Goal: Book appointment/travel/reservation

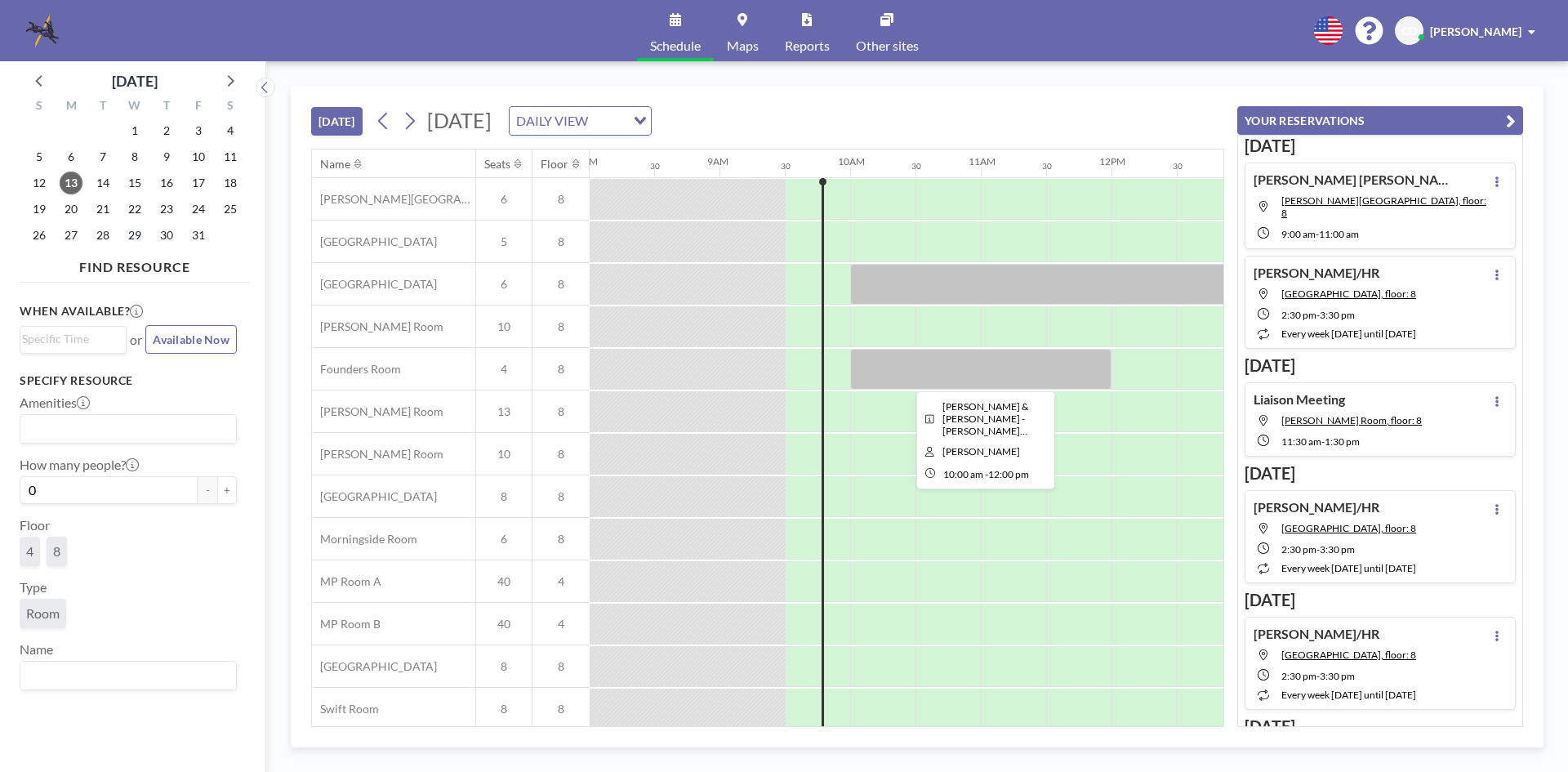
scroll to position [55, 1046]
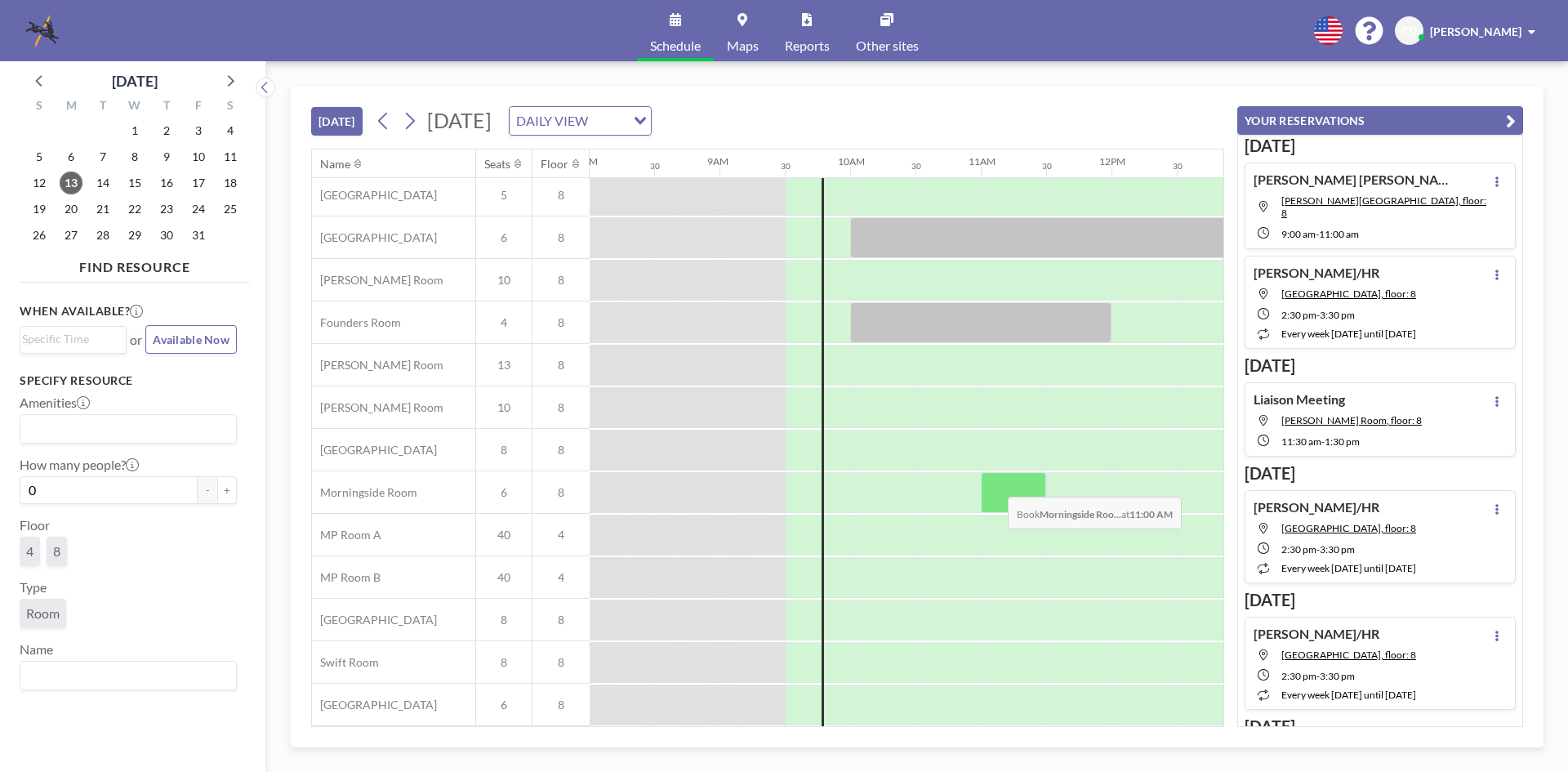
click at [995, 485] on div at bounding box center [1013, 493] width 65 height 41
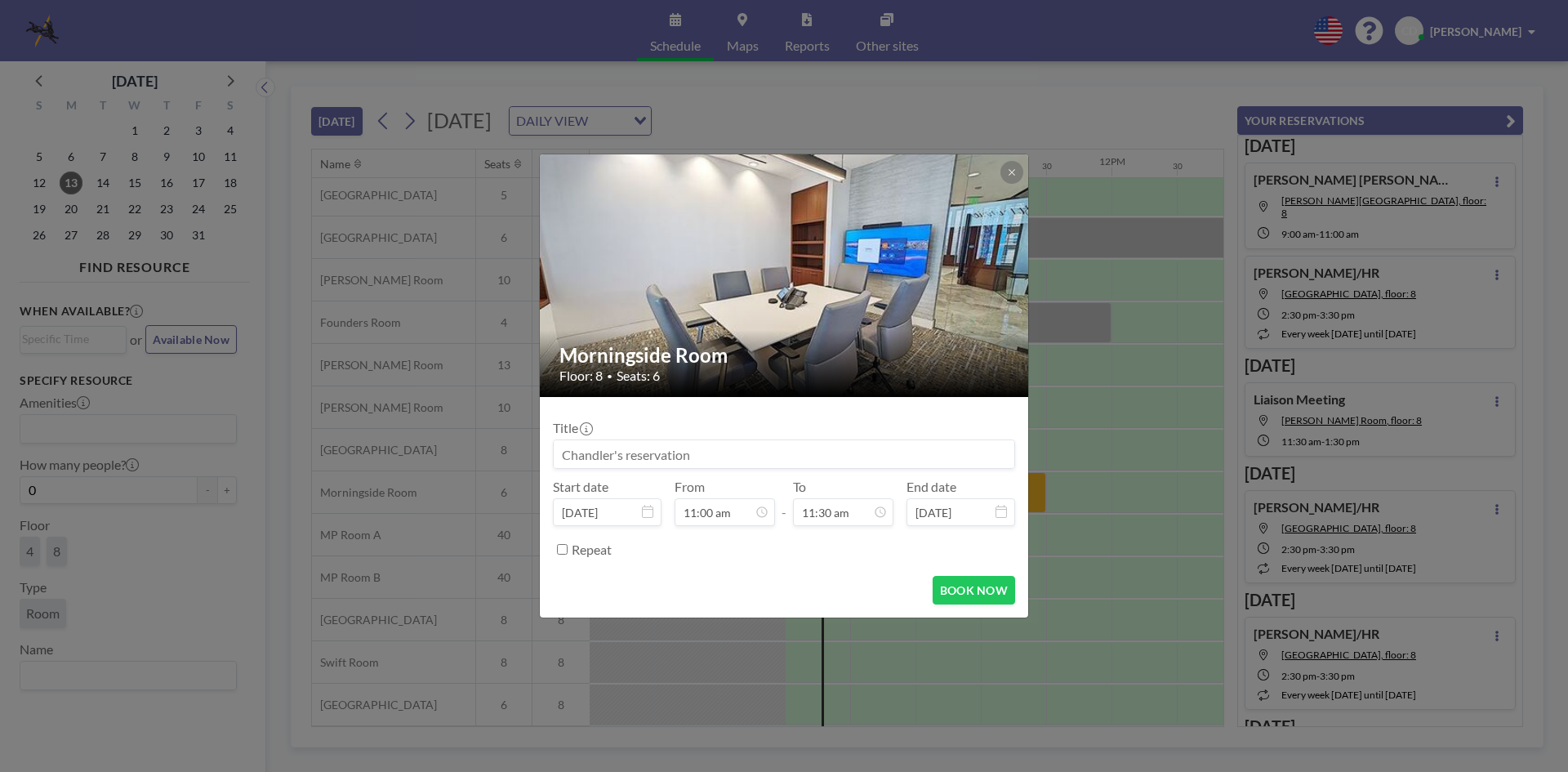
click at [905, 452] on input at bounding box center [784, 453] width 461 height 28
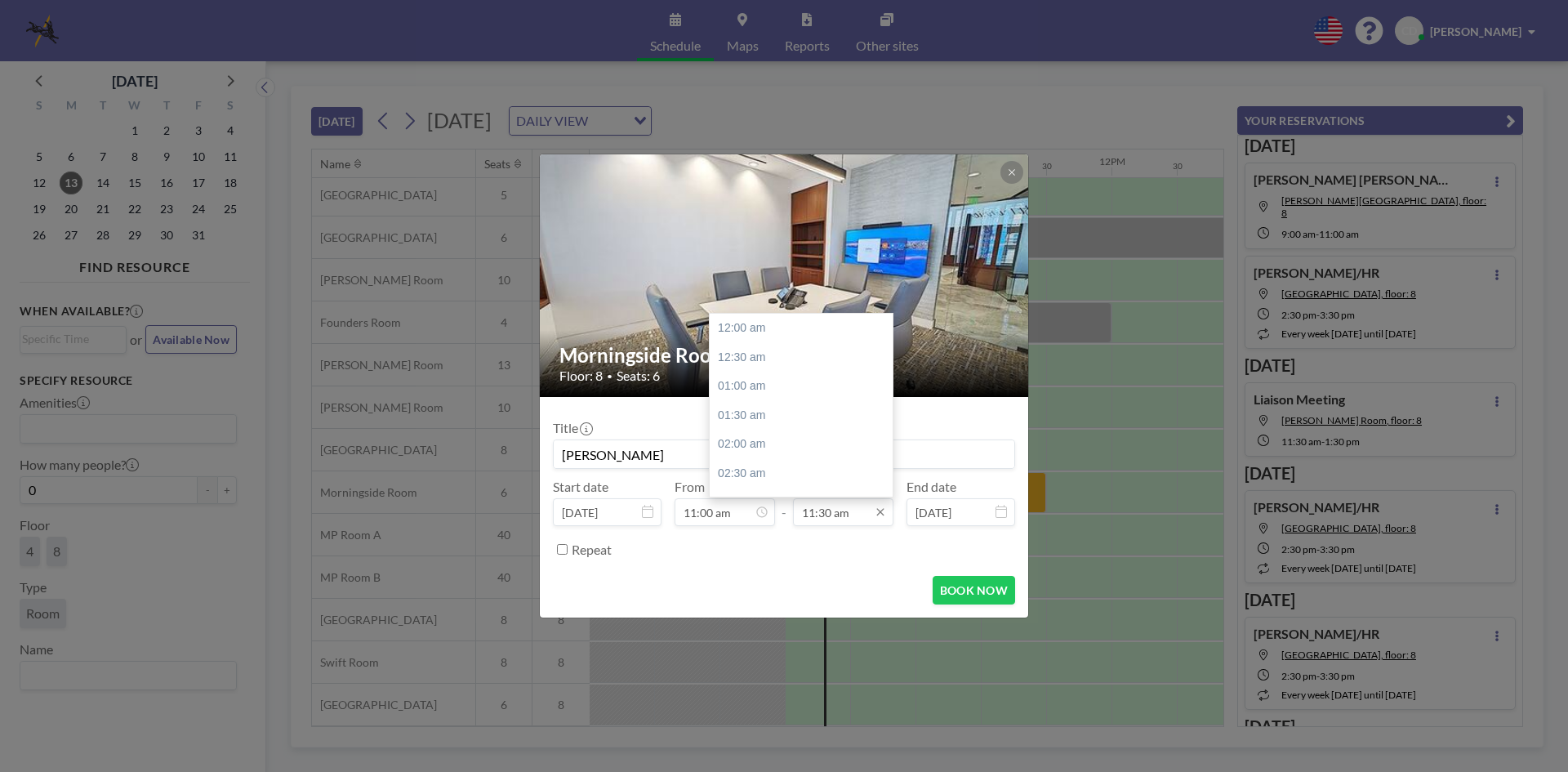
scroll to position [670, 0]
type input "[PERSON_NAME]"
click at [818, 475] on div "02:00 pm" at bounding box center [805, 474] width 191 height 30
type input "02:00 pm"
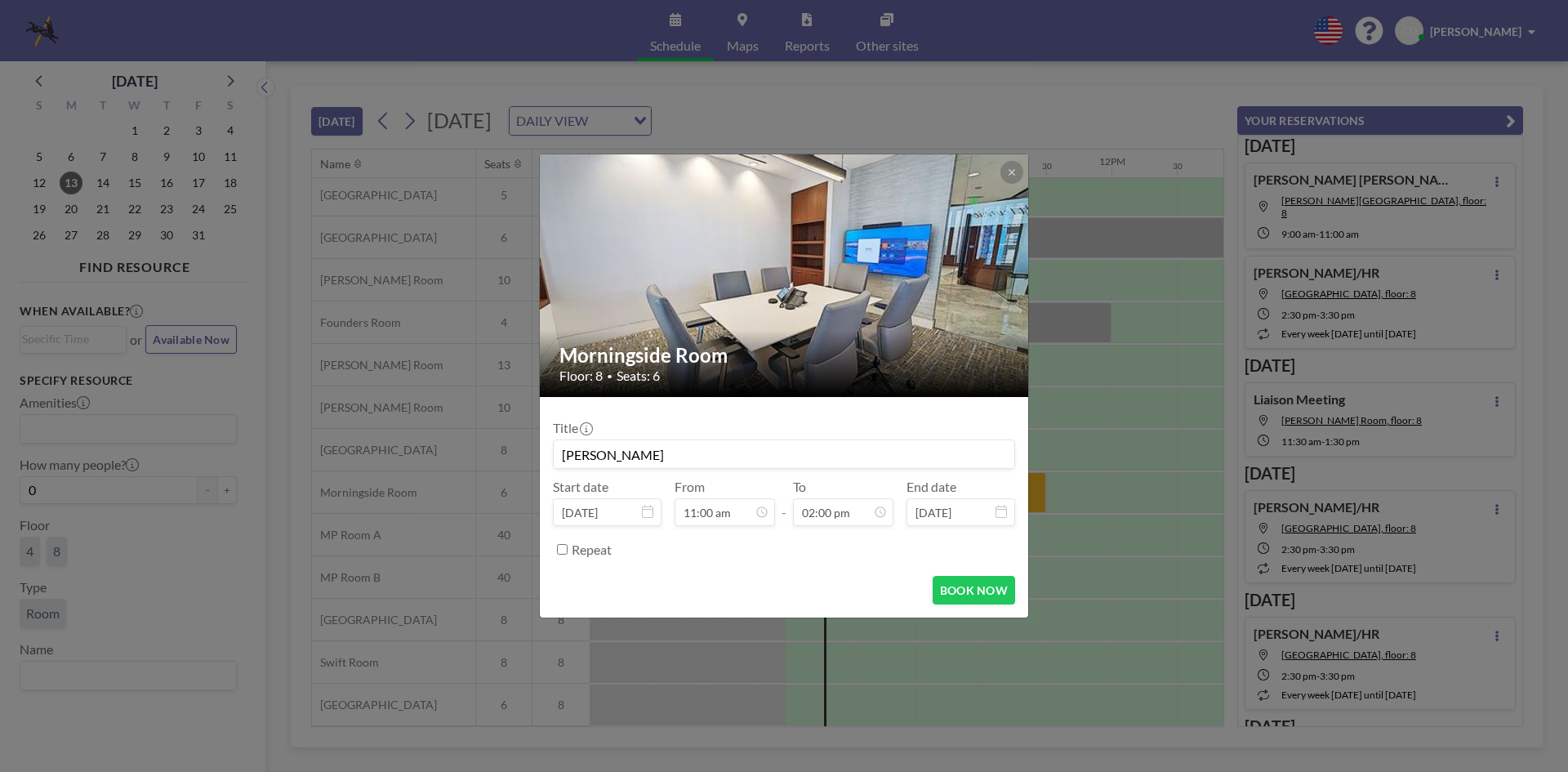
scroll to position [815, 0]
click at [952, 597] on button "BOOK NOW" at bounding box center [974, 590] width 82 height 29
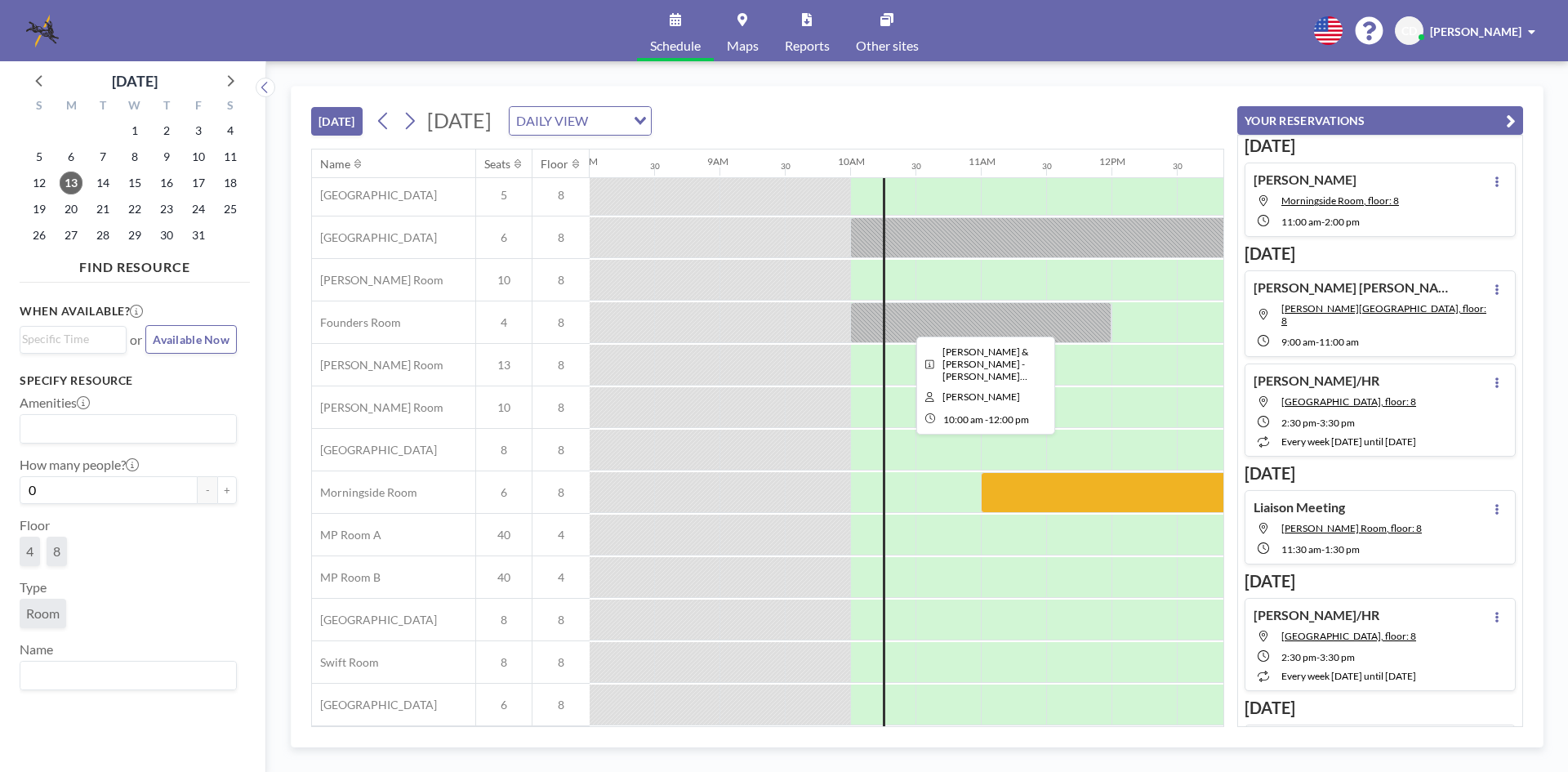
click at [1009, 316] on div at bounding box center [980, 322] width 261 height 41
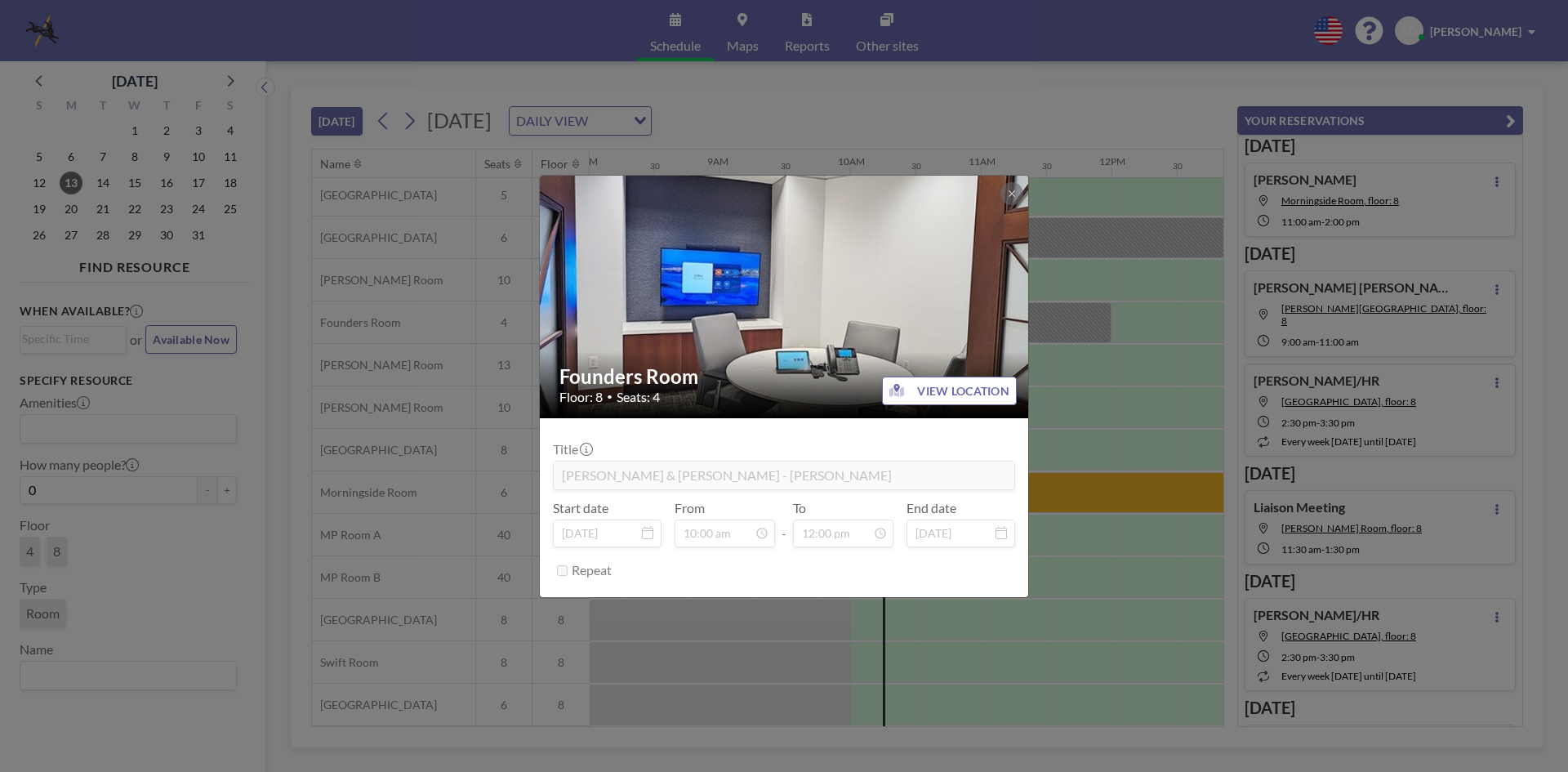
click at [1161, 318] on div "Founders Room Floor: 8 • Seats: 4 VIEW LOCATION Title [PERSON_NAME] & [PERSON_N…" at bounding box center [784, 386] width 1568 height 772
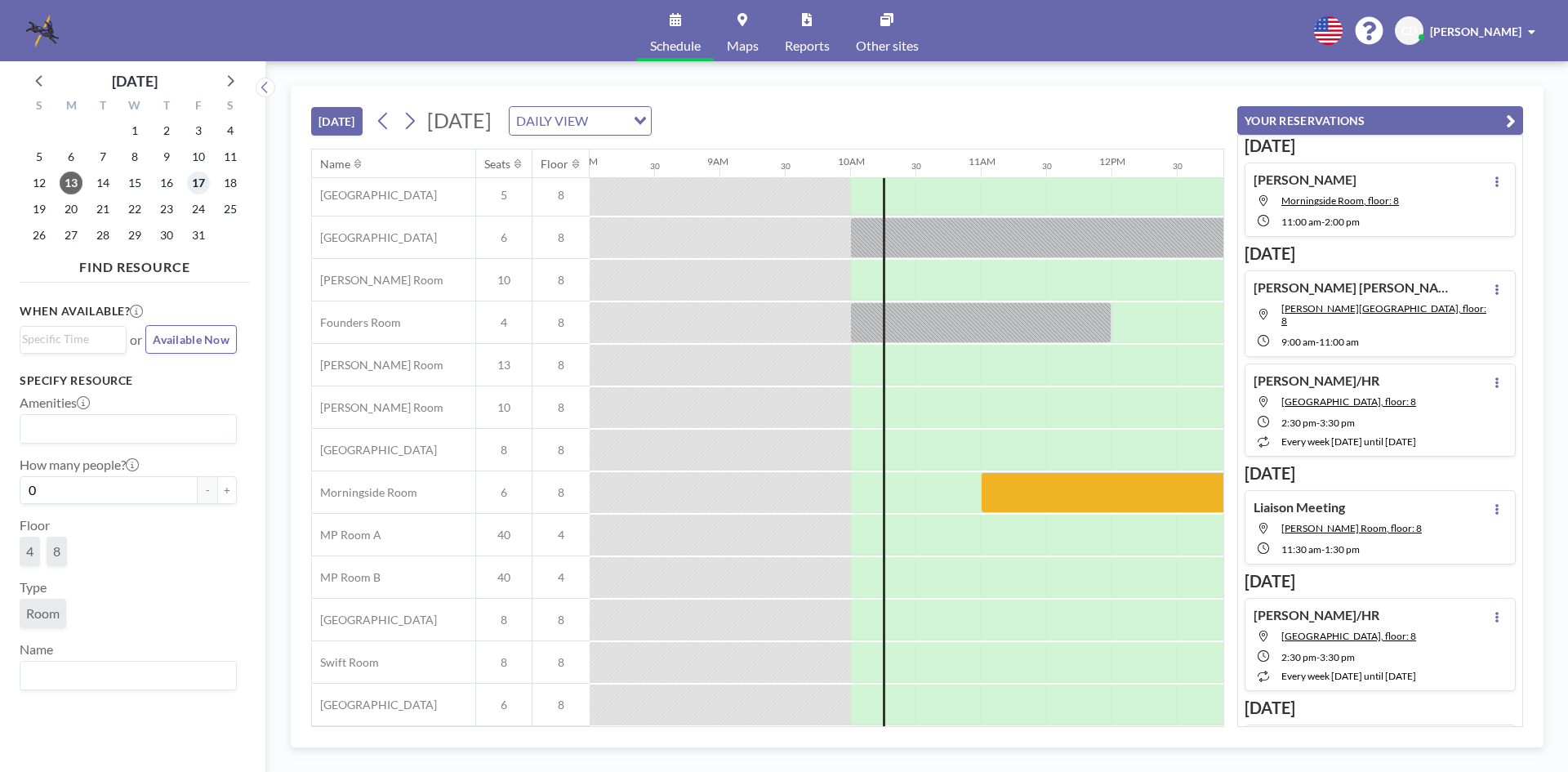
click at [199, 186] on span "17" at bounding box center [199, 183] width 23 height 23
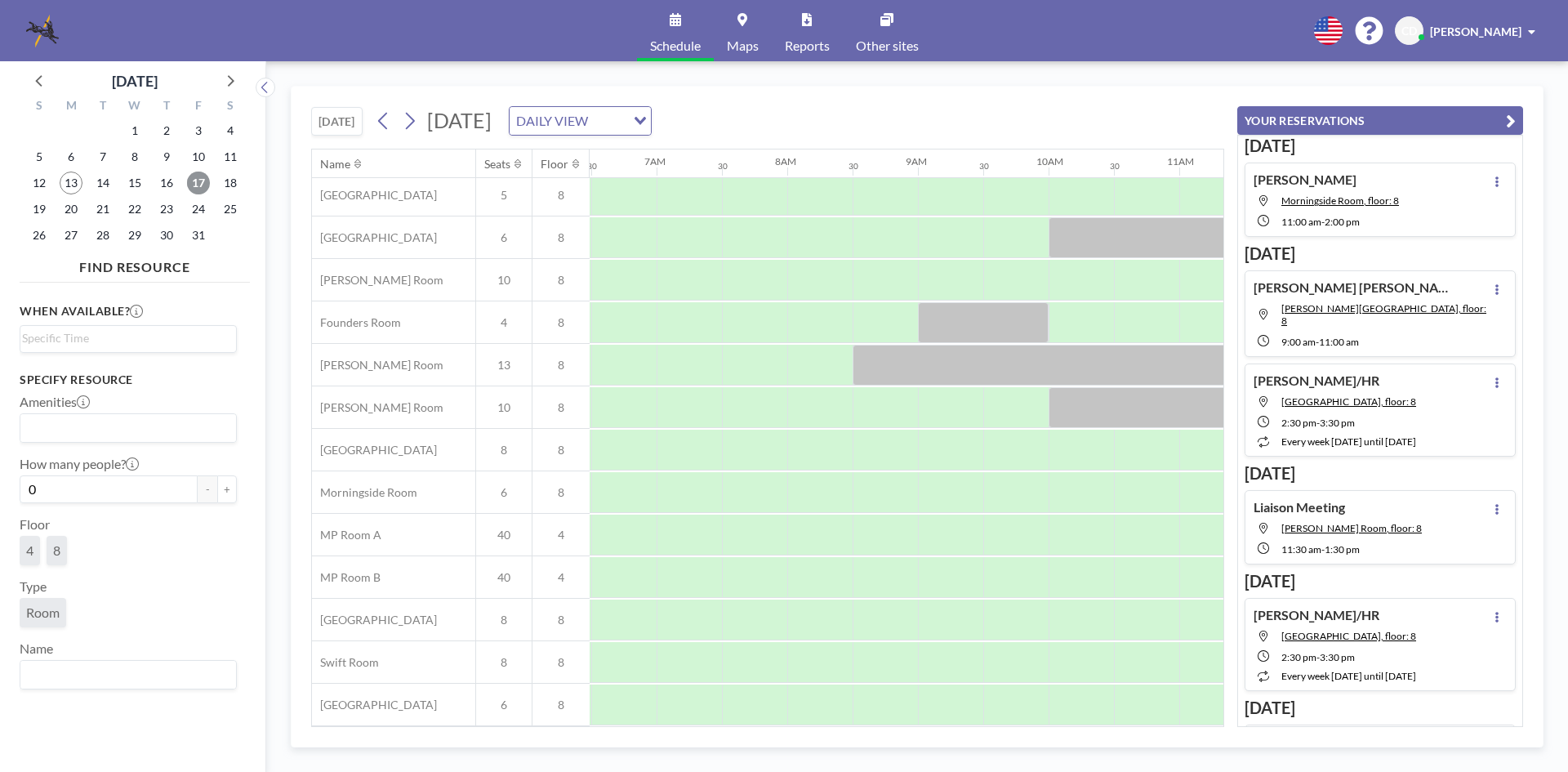
scroll to position [55, 1021]
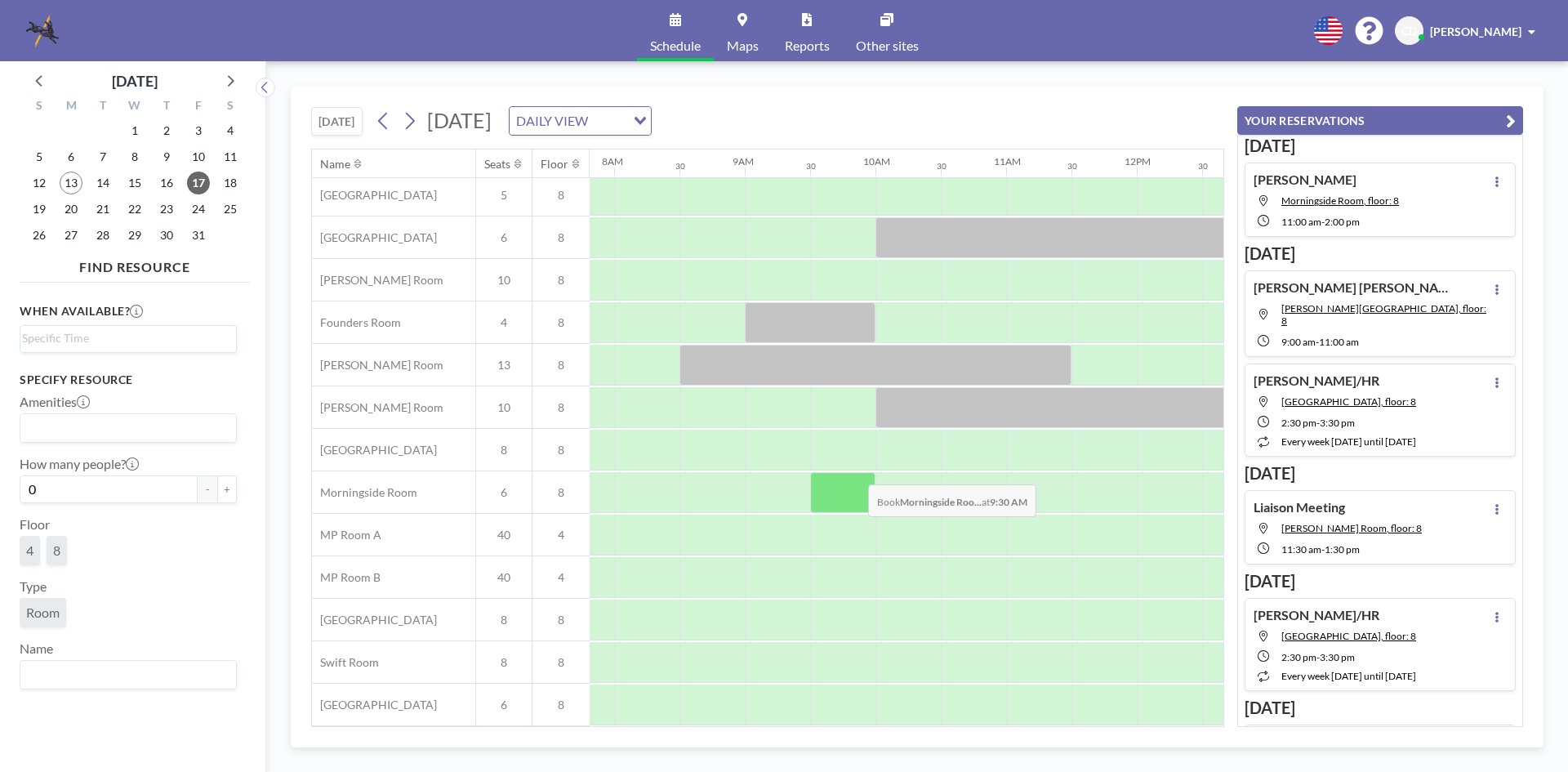
click at [861, 458] on div "[PERSON_NAME][GEOGRAPHIC_DATA] [GEOGRAPHIC_DATA] [GEOGRAPHIC_DATA] 6 8 [PERSON_…" at bounding box center [997, 430] width 3414 height 595
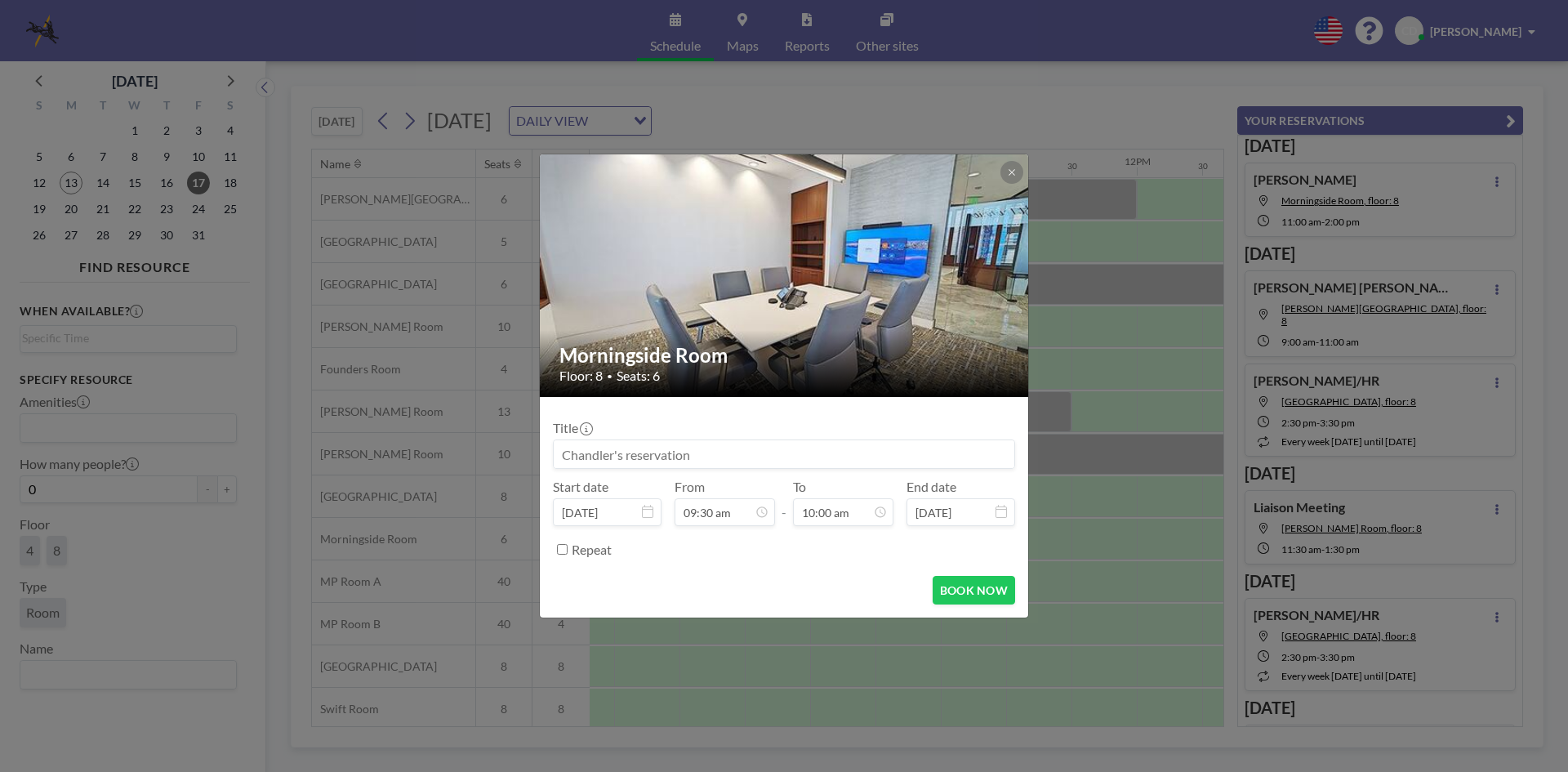
scroll to position [582, 0]
click at [1004, 166] on button at bounding box center [1013, 172] width 23 height 23
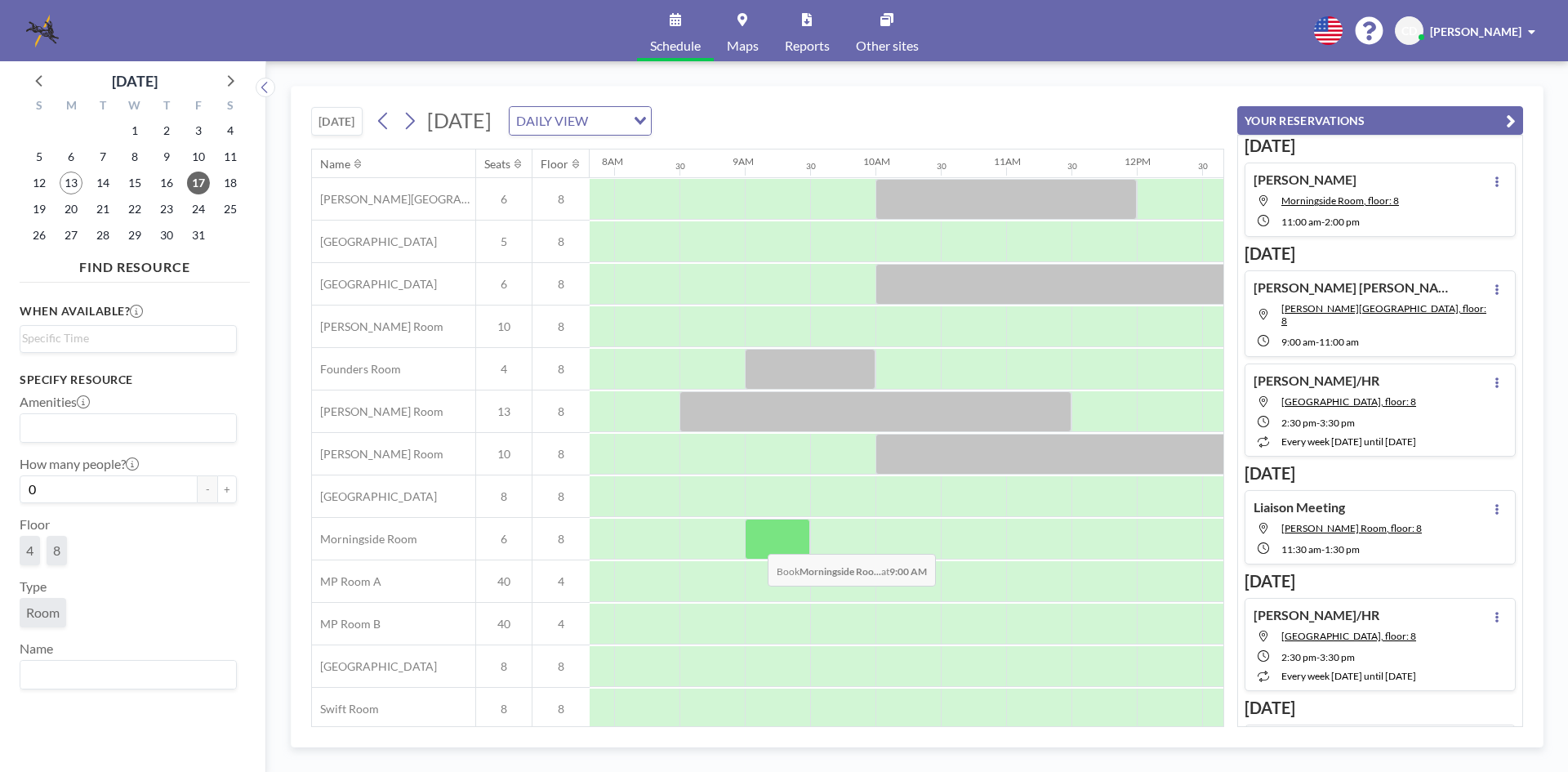
click at [754, 541] on div at bounding box center [777, 539] width 65 height 41
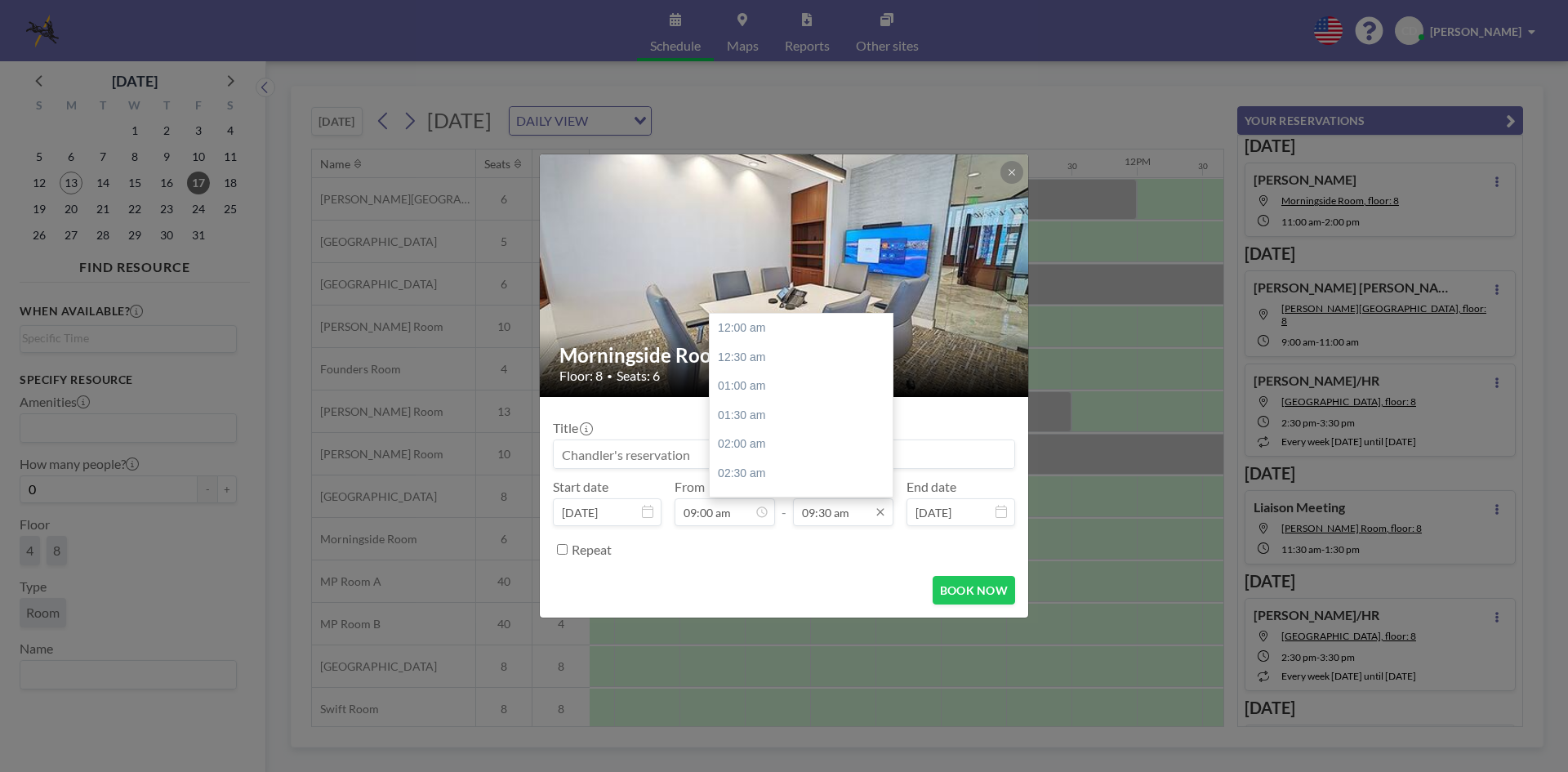
scroll to position [553, 0]
click at [771, 357] on div "10:00 am" at bounding box center [805, 358] width 191 height 30
type input "10:00 am"
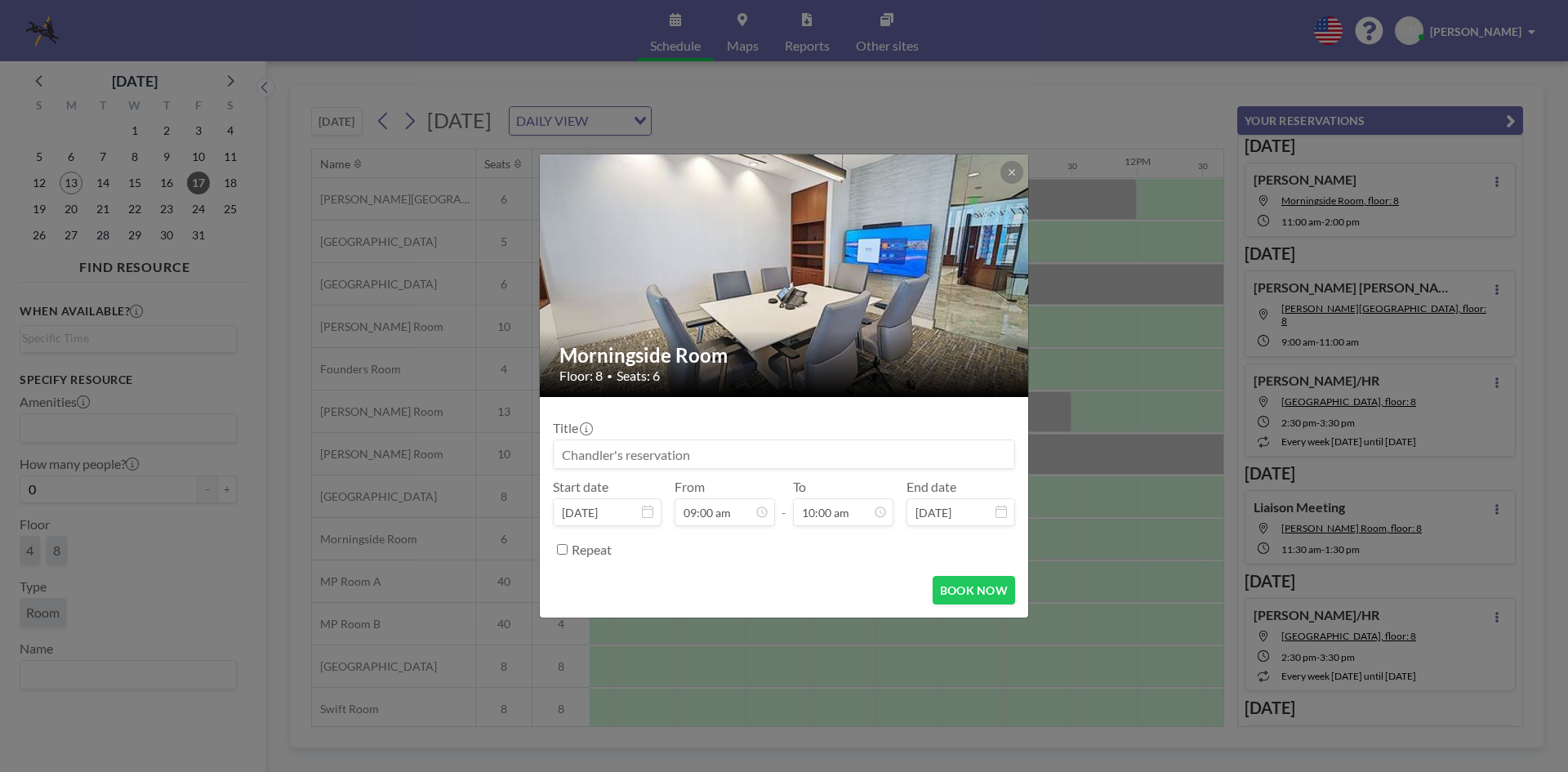
click at [759, 455] on input at bounding box center [784, 453] width 461 height 28
type input "B"
click at [759, 455] on input "[PERSON_NAME]" at bounding box center [784, 453] width 461 height 28
type input "[PERSON_NAME]: [PERSON_NAME]"
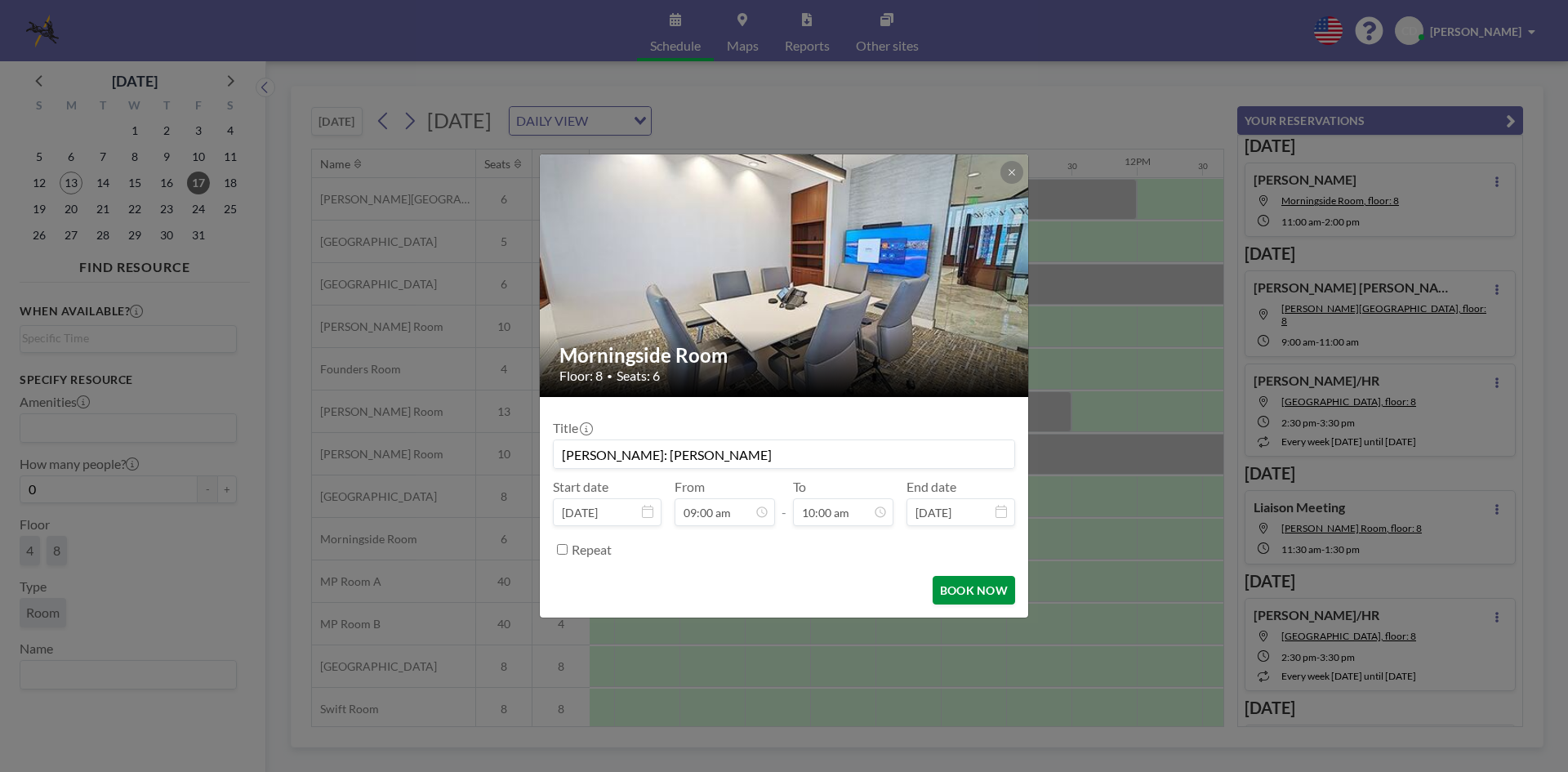
click at [956, 590] on button "BOOK NOW" at bounding box center [974, 590] width 82 height 29
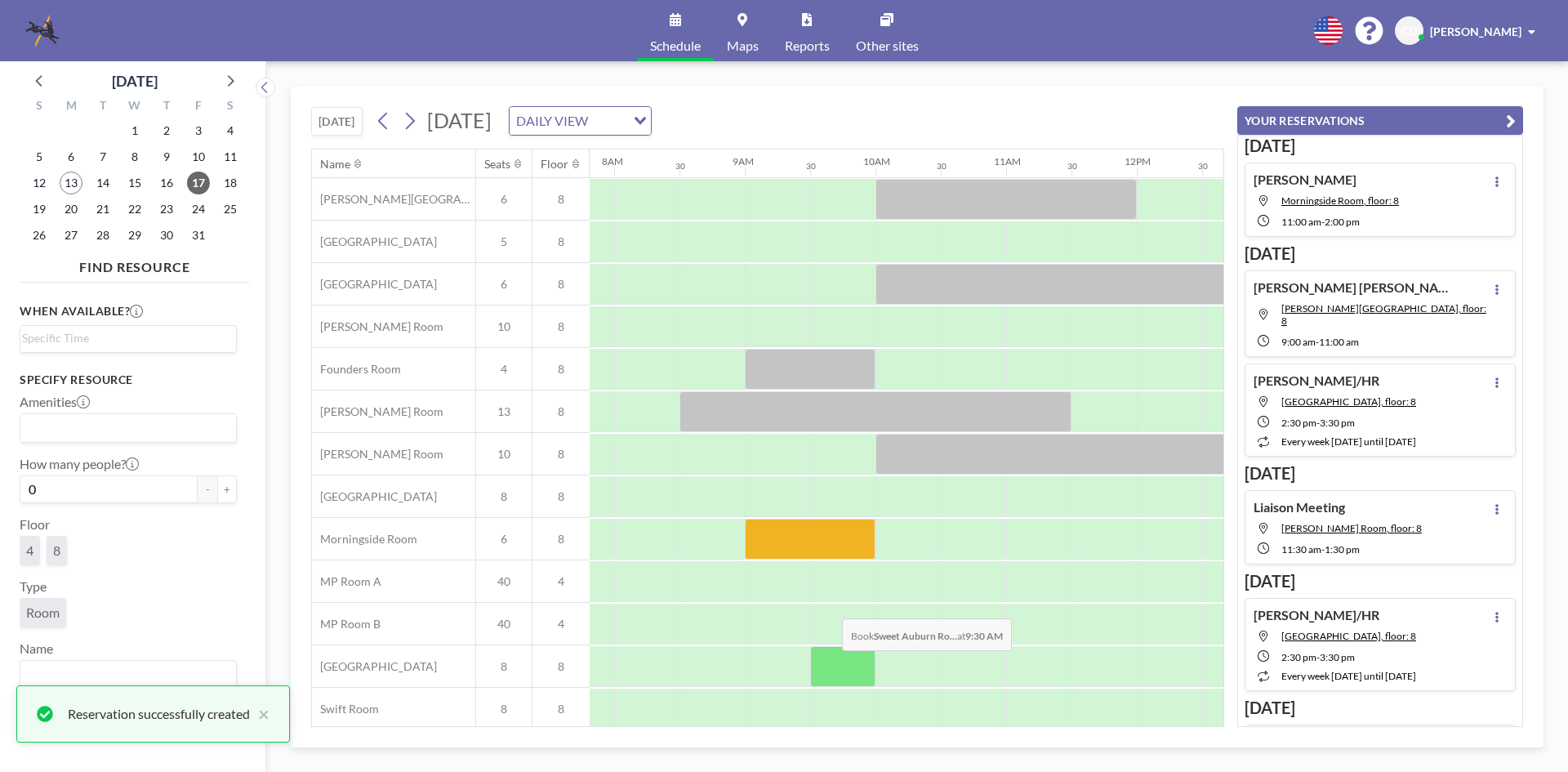
scroll to position [55, 1021]
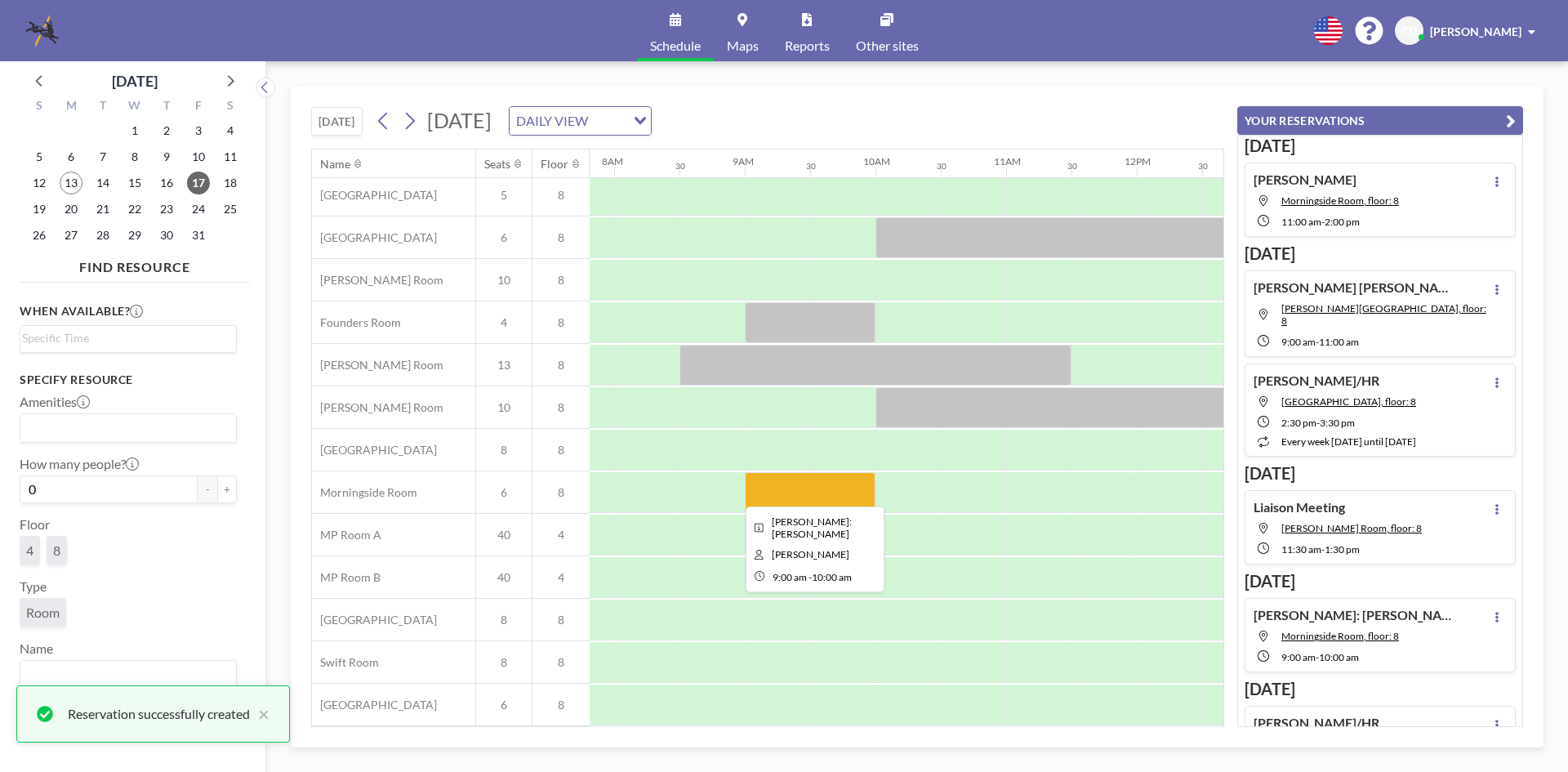
click at [802, 480] on div at bounding box center [810, 493] width 131 height 41
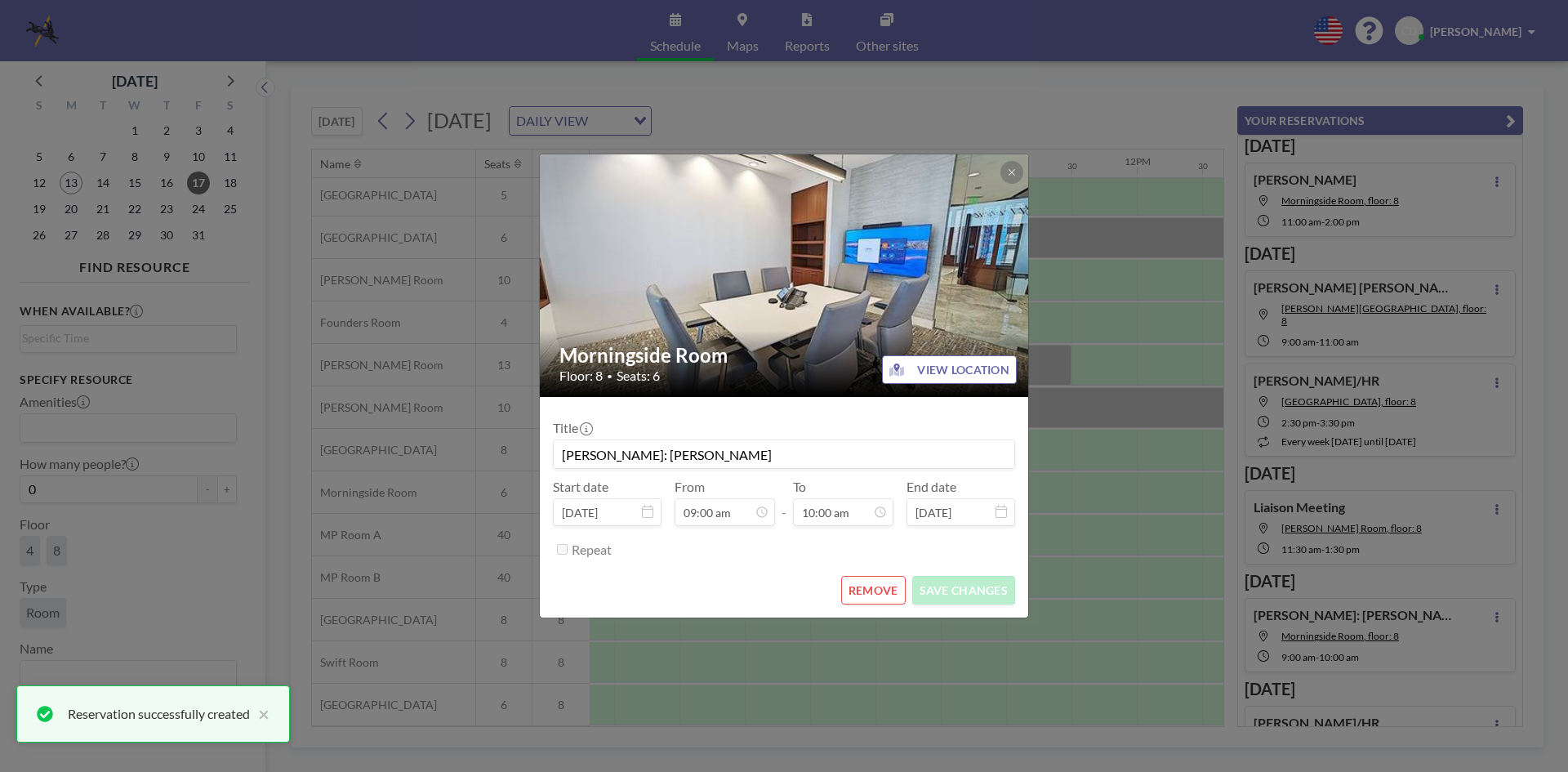
drag, startPoint x: 761, startPoint y: 458, endPoint x: 360, endPoint y: 474, distance: 401.3
click at [360, 474] on div "Morningside Room Floor: 8 • Seats: 6 VIEW LOCATION Title [PERSON_NAME]: [PERSON…" at bounding box center [784, 386] width 1568 height 772
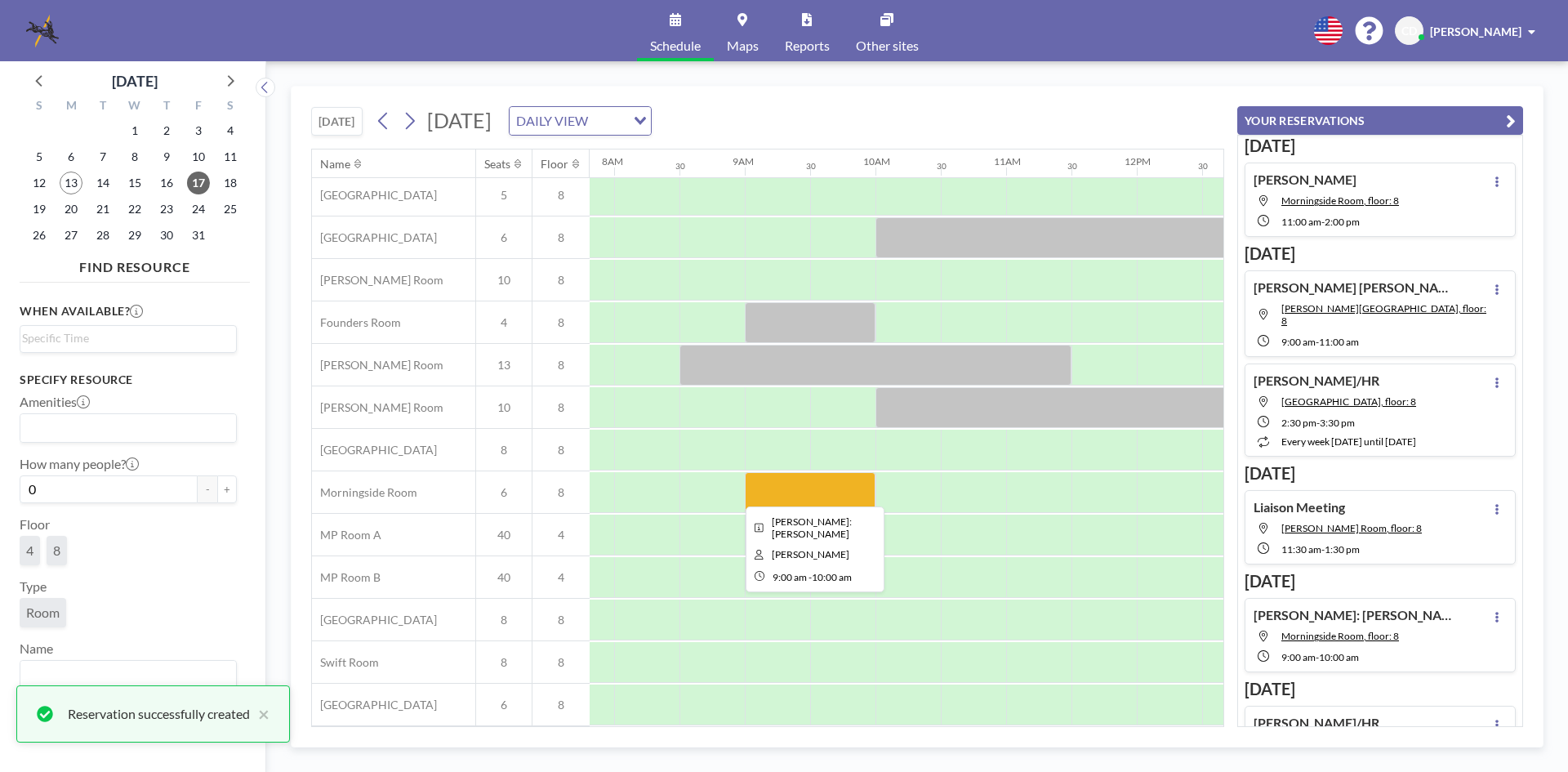
click at [831, 485] on div at bounding box center [810, 493] width 131 height 41
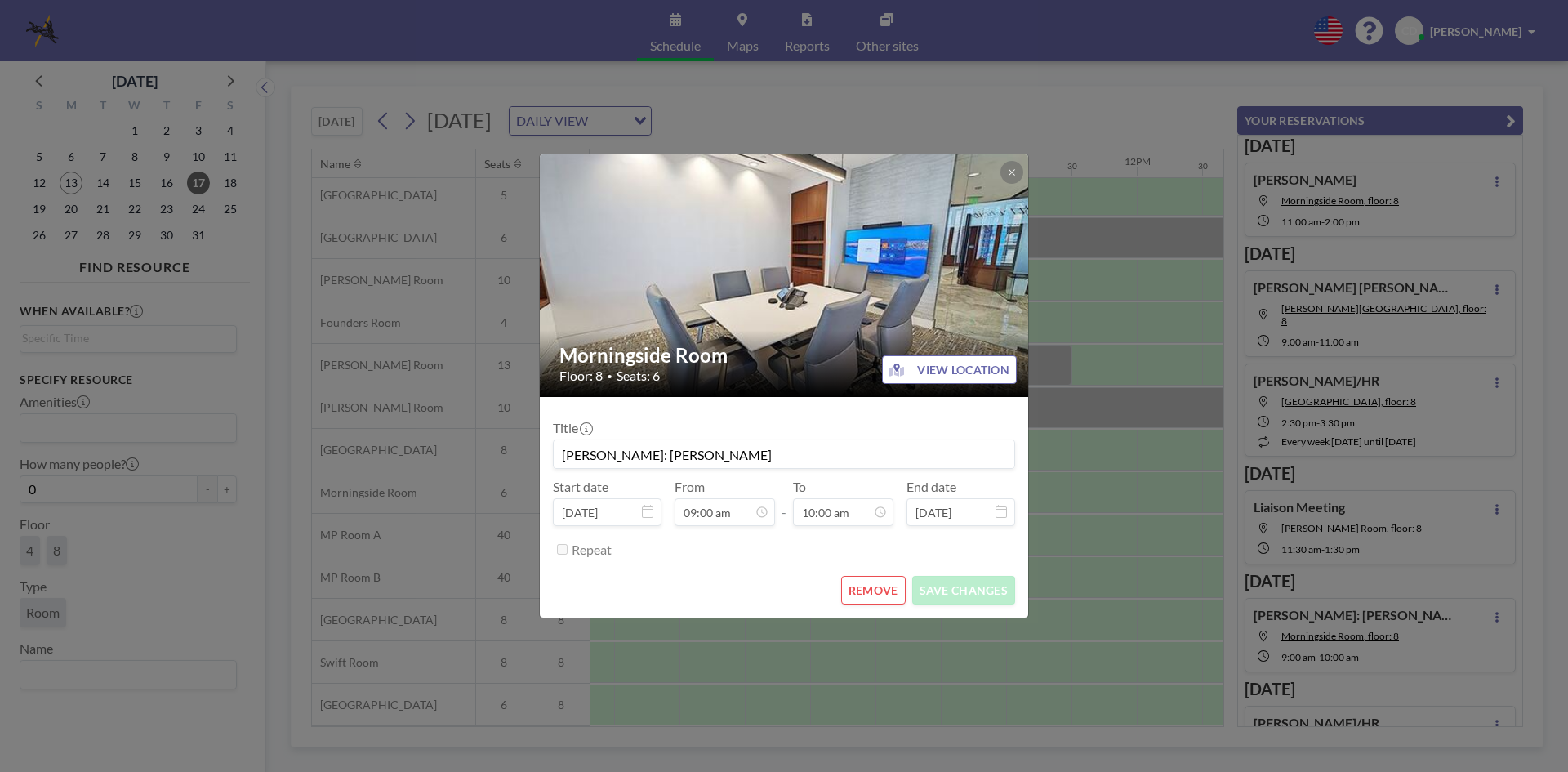
click at [715, 445] on input "[PERSON_NAME]: [PERSON_NAME]" at bounding box center [784, 453] width 461 height 28
click at [1094, 362] on div "Morningside Room Floor: 8 • Seats: 6 VIEW LOCATION Title [PERSON_NAME]: [PERSON…" at bounding box center [784, 386] width 1568 height 772
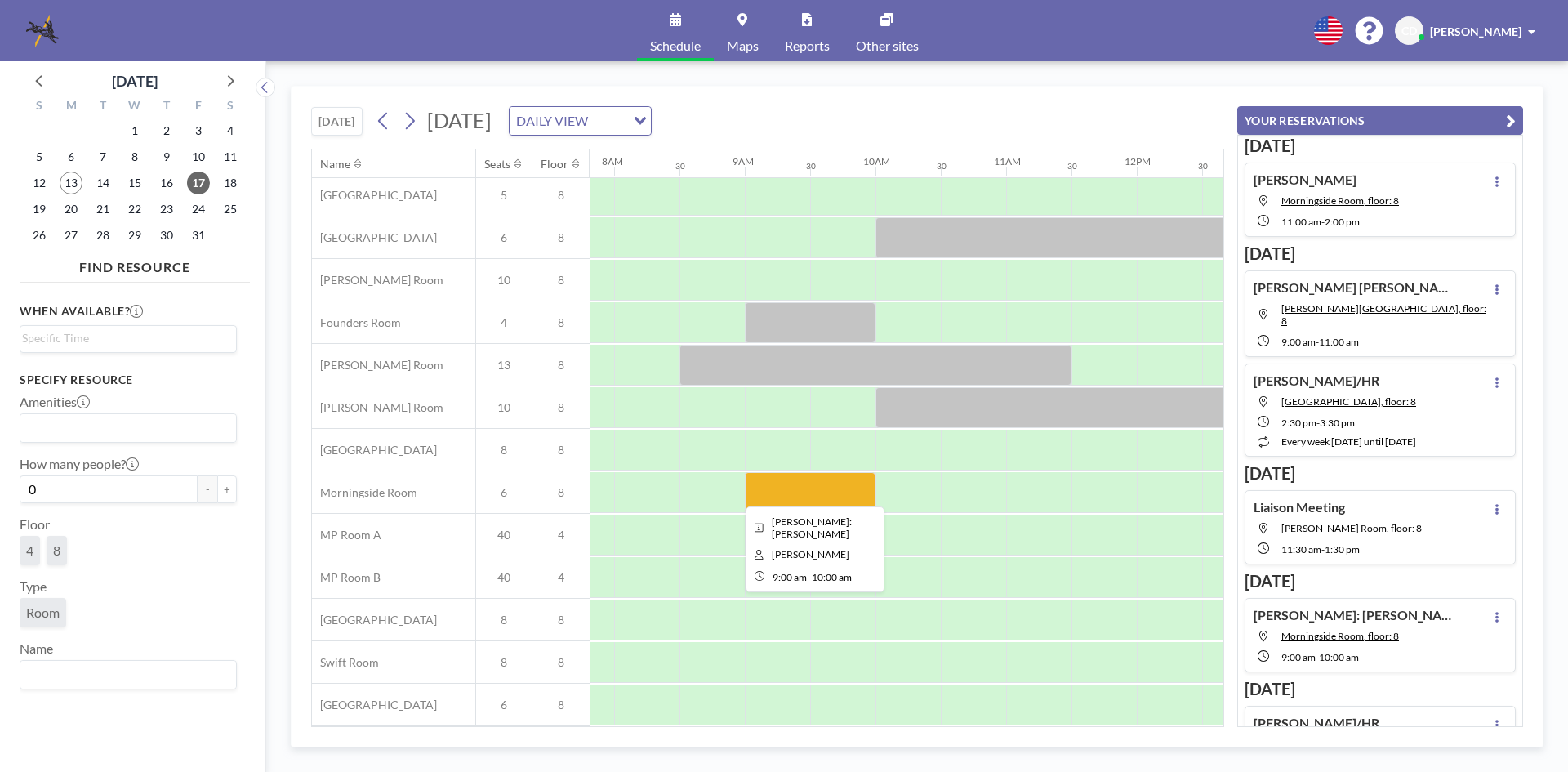
click at [799, 486] on div at bounding box center [810, 493] width 131 height 41
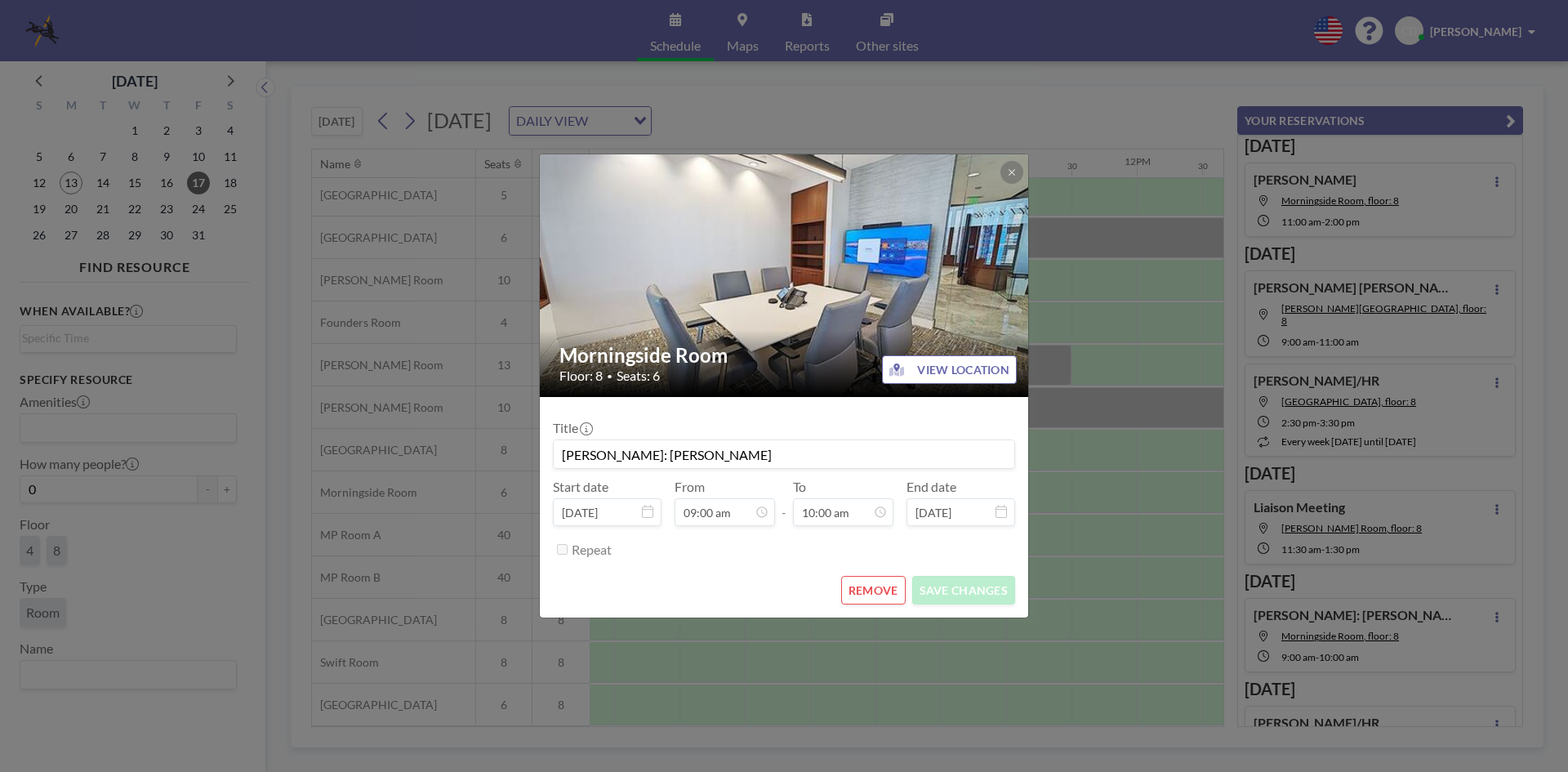
click at [794, 445] on input "[PERSON_NAME]: [PERSON_NAME]" at bounding box center [784, 453] width 461 height 28
drag, startPoint x: 638, startPoint y: 455, endPoint x: 534, endPoint y: 469, distance: 104.9
click at [534, 469] on div "Morningside Room Floor: 8 • Seats: 6 VIEW LOCATION Title [PERSON_NAME]: [PERSON…" at bounding box center [784, 386] width 1568 height 772
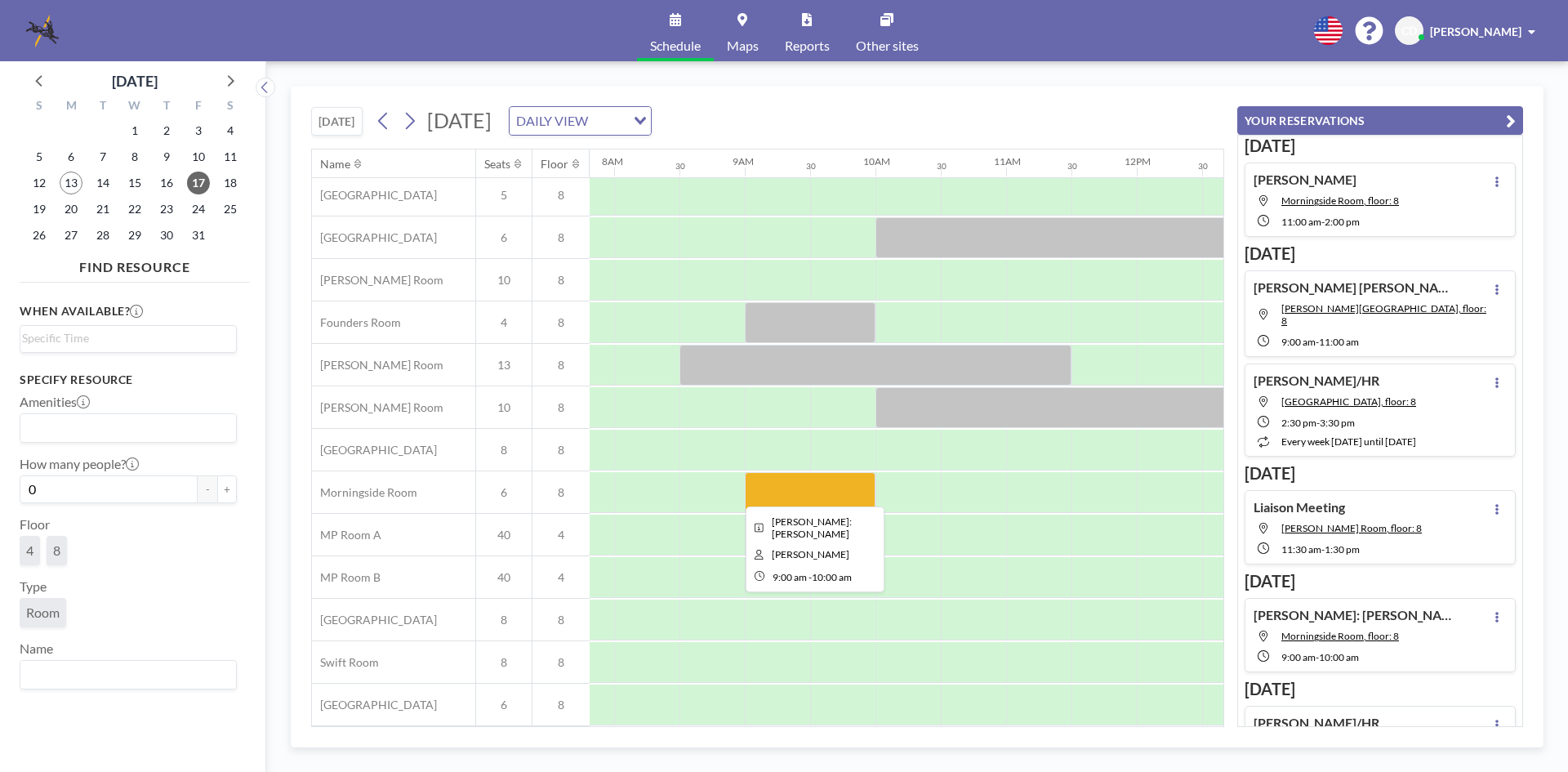
click at [772, 485] on div at bounding box center [810, 493] width 131 height 41
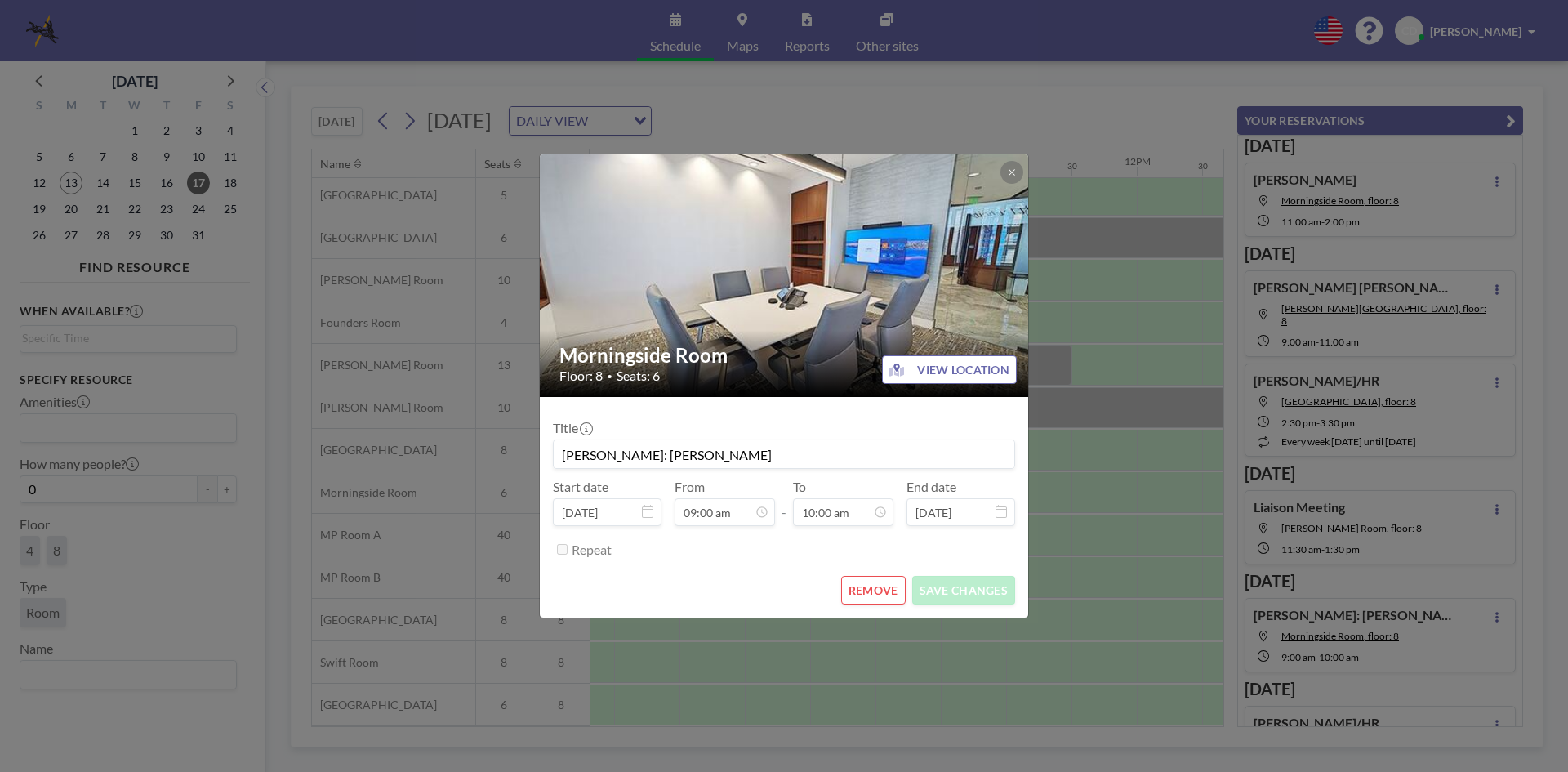
click at [637, 456] on input "[PERSON_NAME]: [PERSON_NAME]" at bounding box center [784, 453] width 461 height 28
type input "[PERSON_NAME]: [PERSON_NAME]"
click at [936, 578] on button "SAVE CHANGES" at bounding box center [964, 590] width 103 height 29
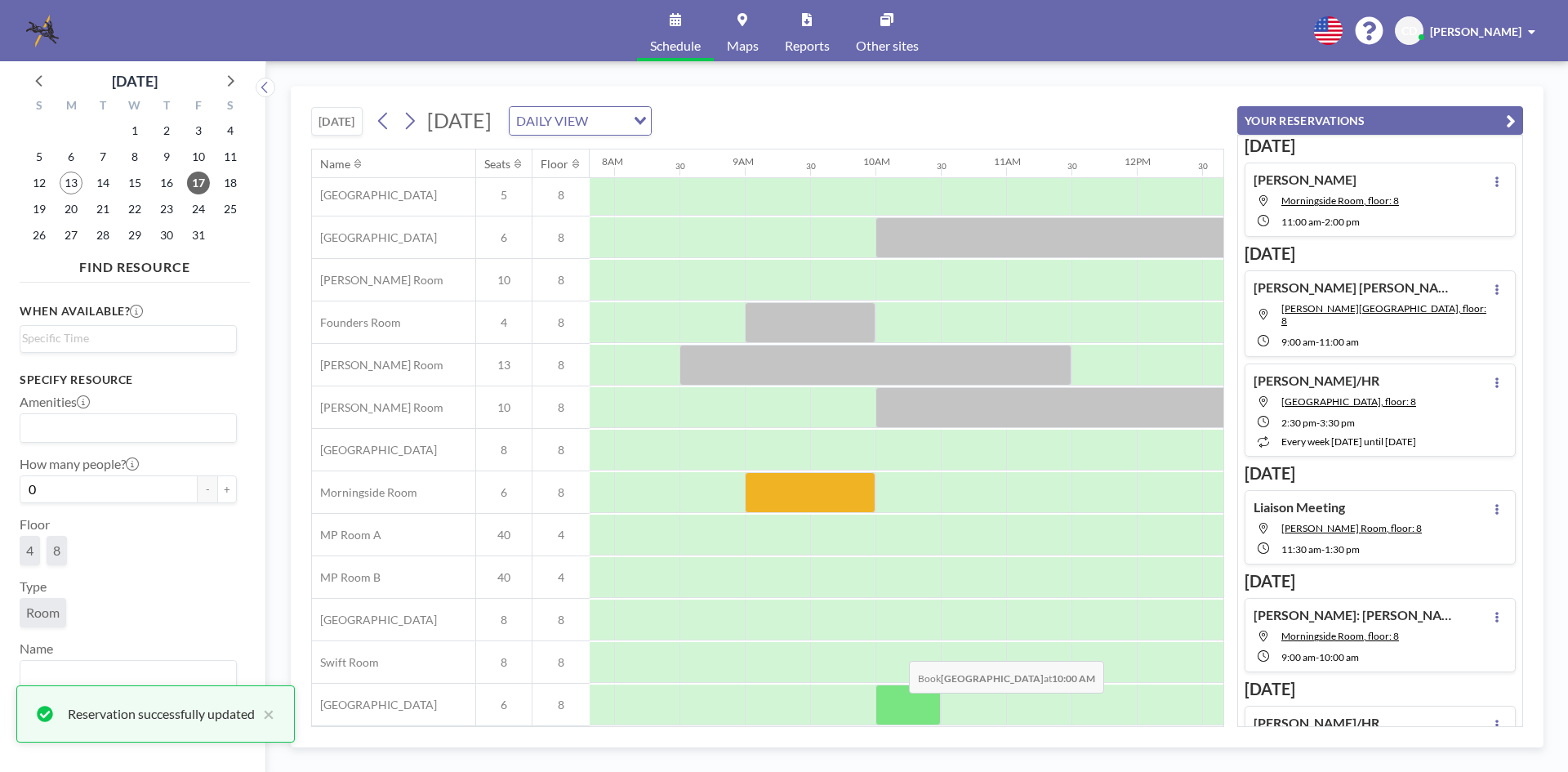
click at [896, 705] on div at bounding box center [908, 705] width 65 height 41
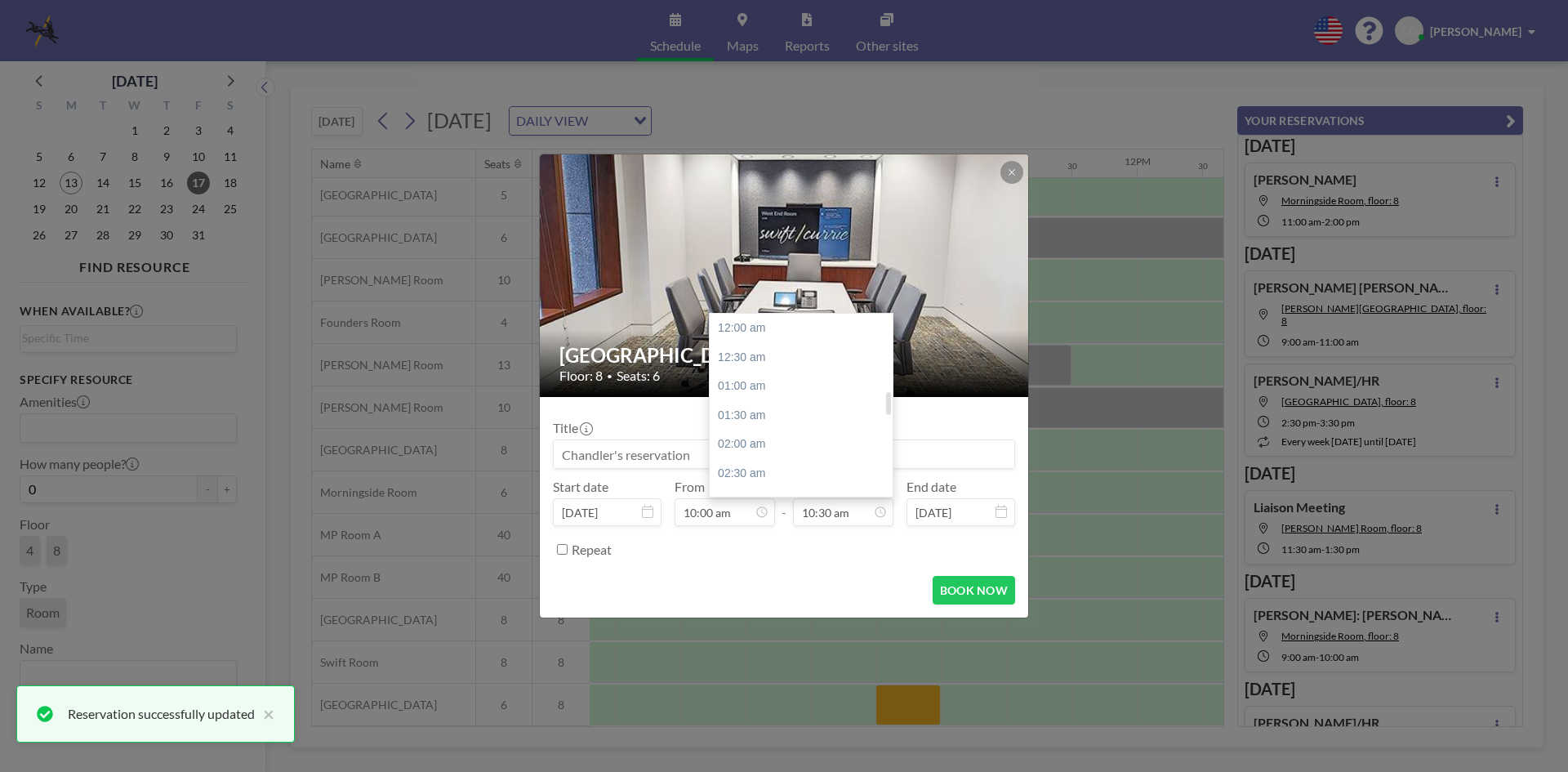
scroll to position [610, 0]
click at [756, 418] on div "12:00 pm" at bounding box center [805, 415] width 191 height 30
type input "12:00 pm"
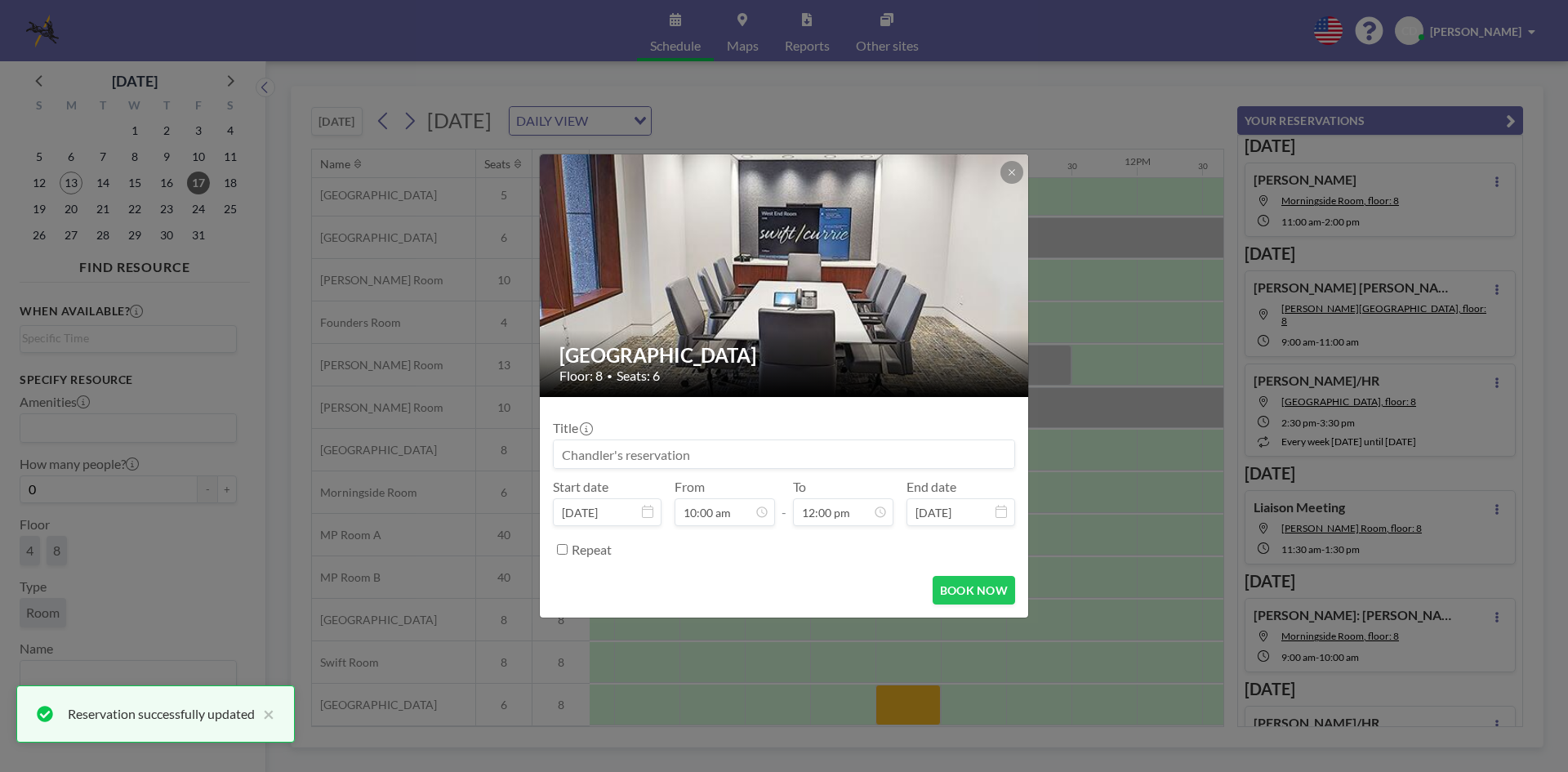
click at [734, 457] on input at bounding box center [784, 453] width 461 height 28
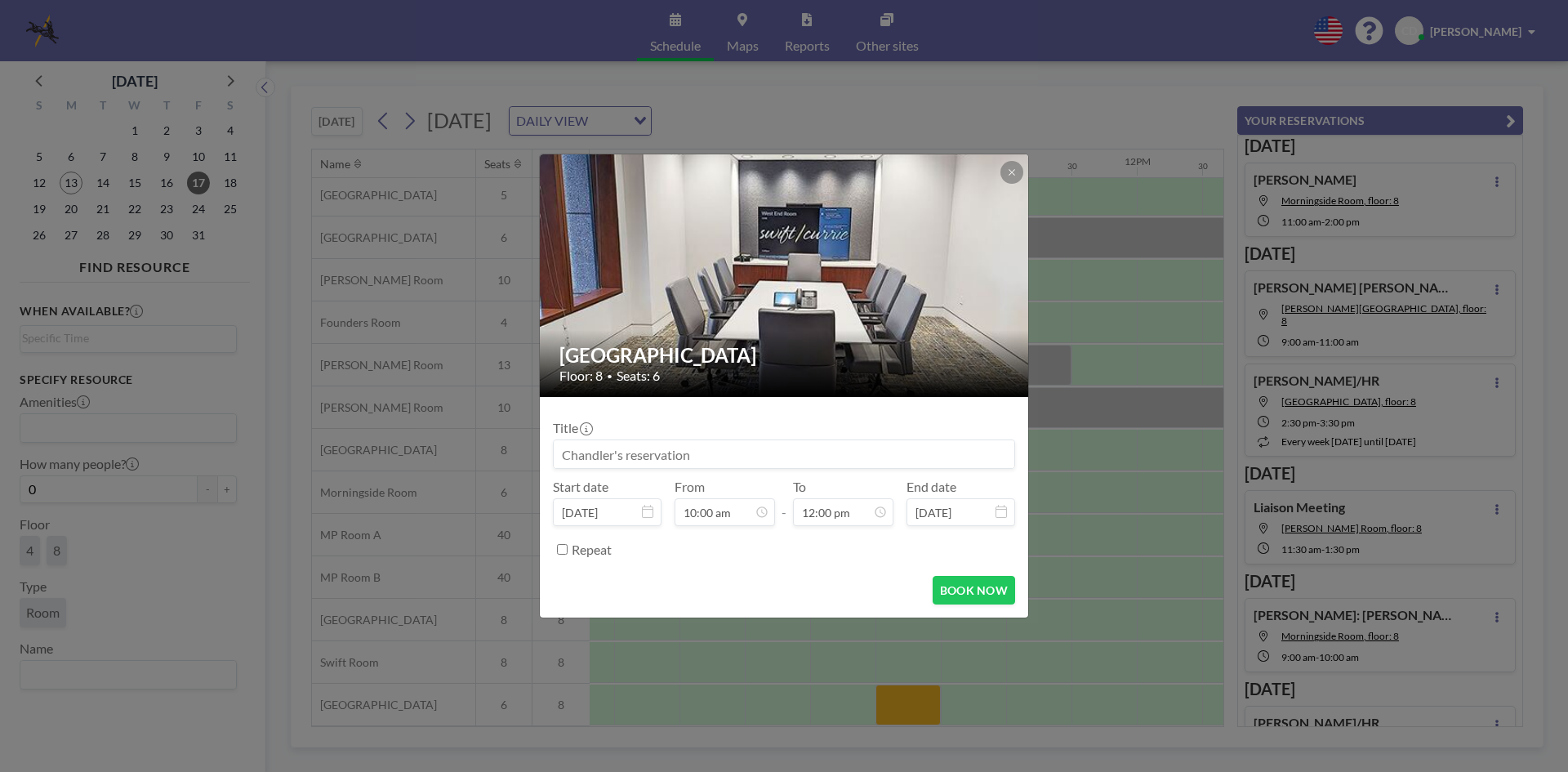
paste input "[PERSON_NAME]: [PERSON_NAME]"
type input "[PERSON_NAME]: [PERSON_NAME]"
click at [974, 585] on button "BOOK NOW" at bounding box center [974, 590] width 82 height 29
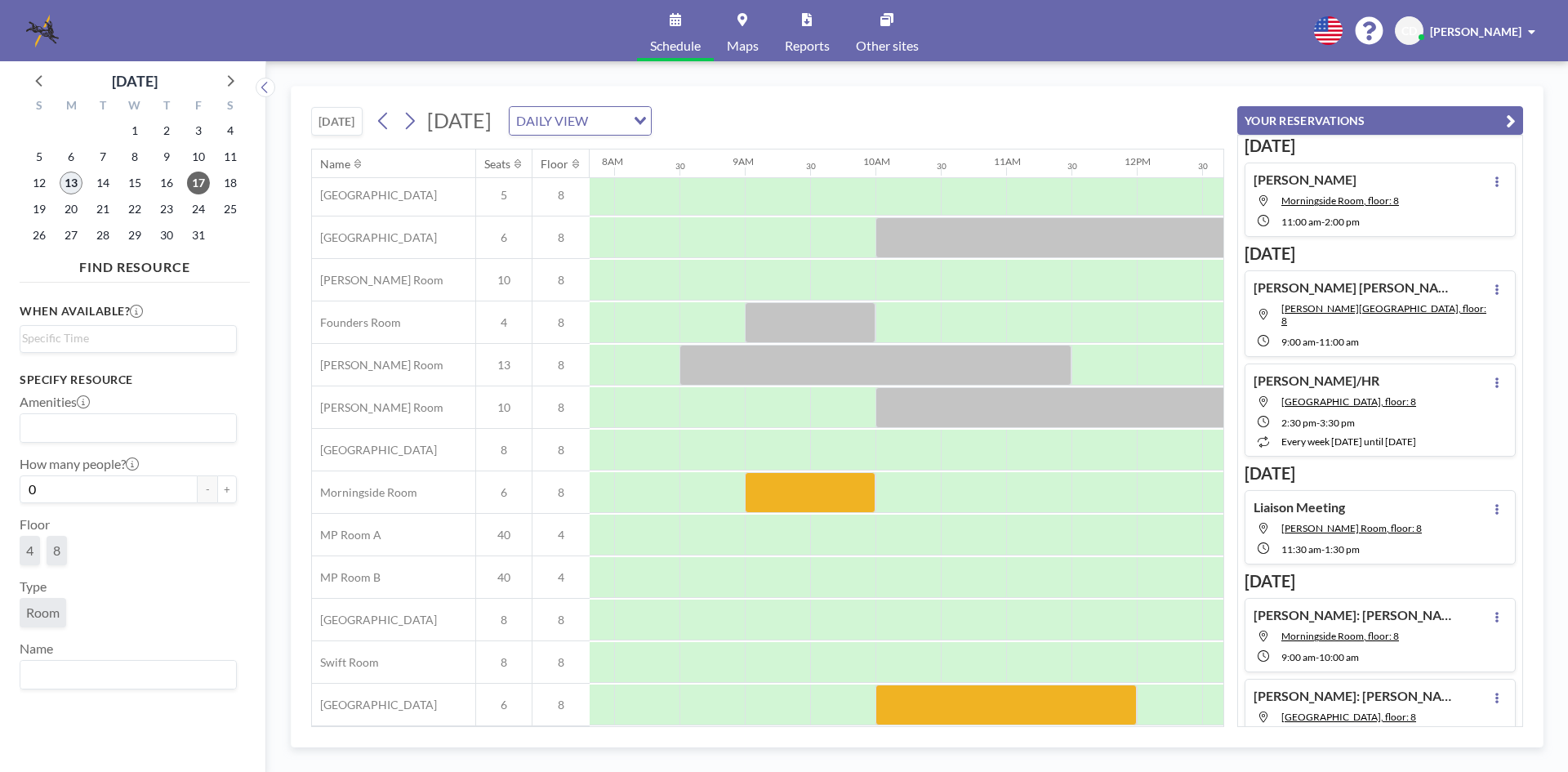
click at [74, 185] on span "13" at bounding box center [71, 183] width 23 height 23
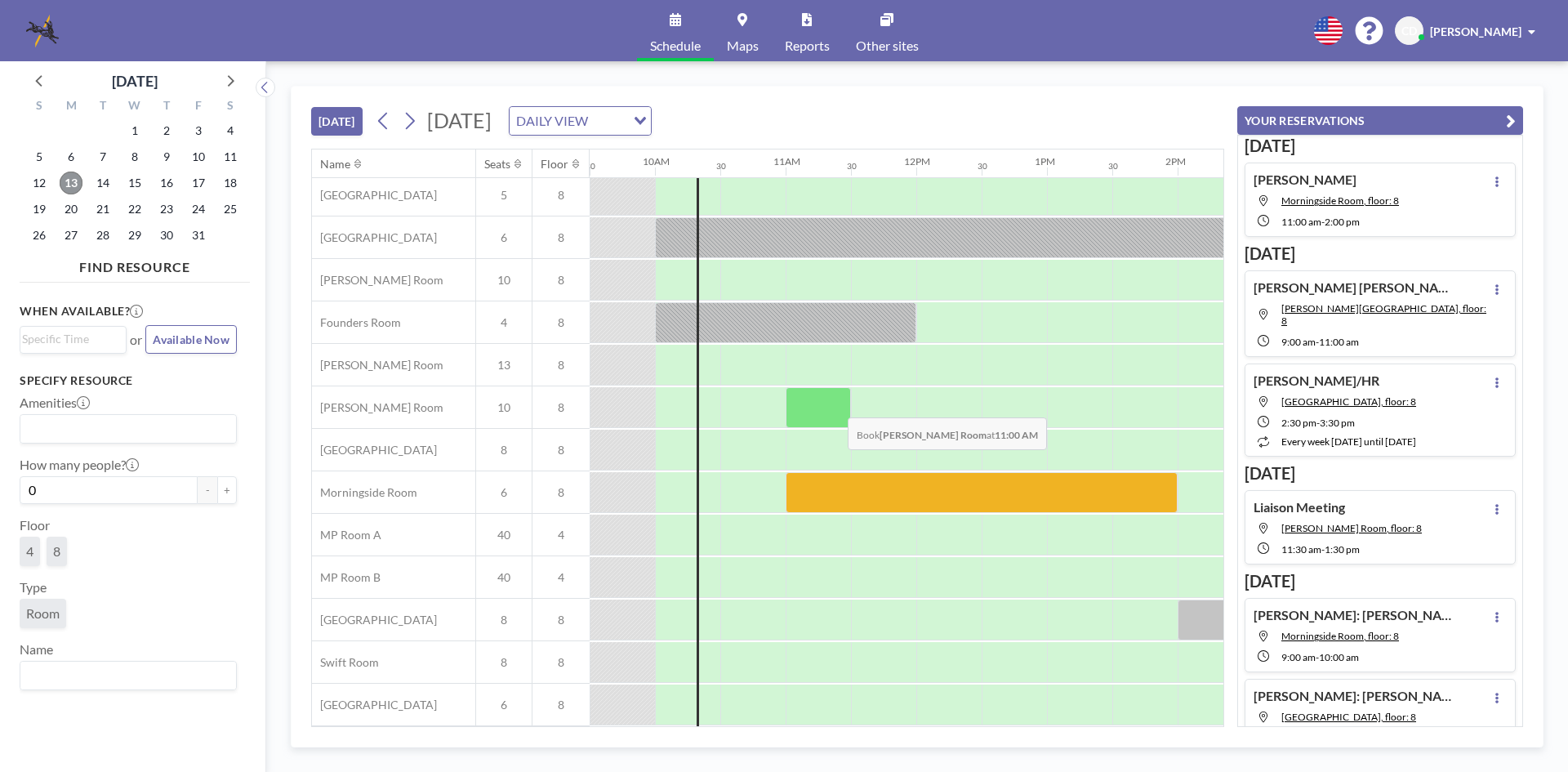
scroll to position [0, 1242]
